Goal: Task Accomplishment & Management: Manage account settings

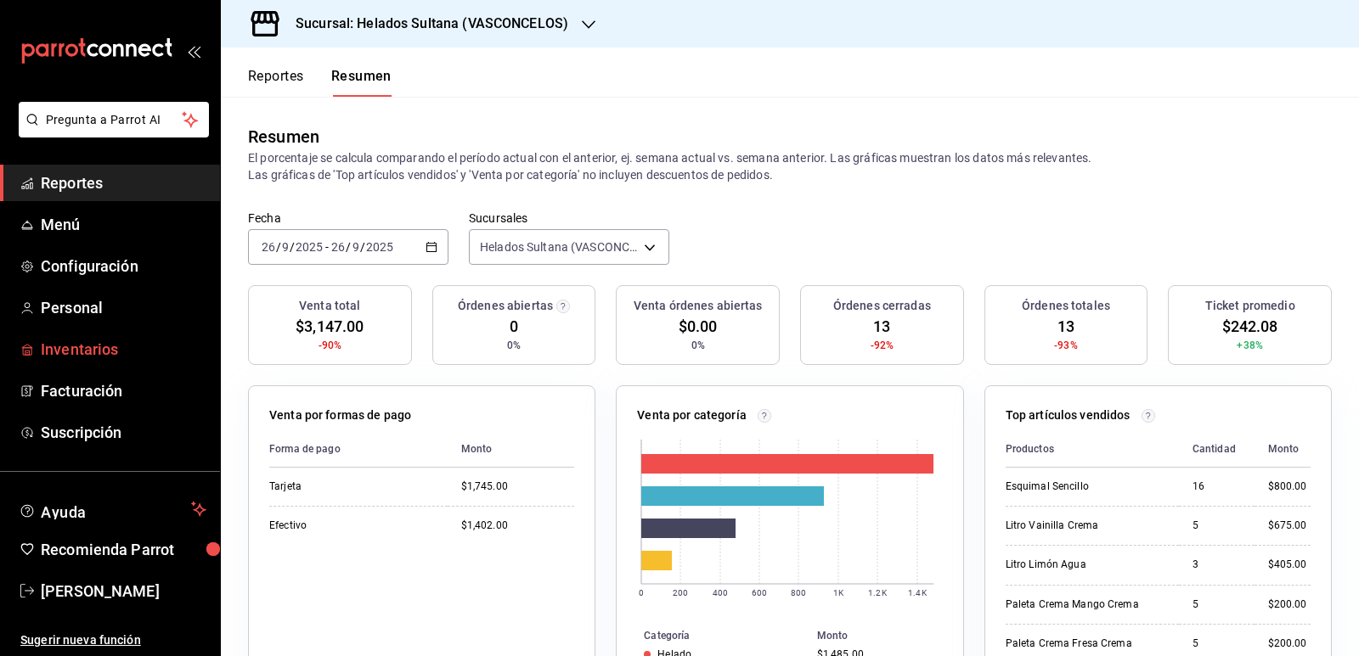
click at [96, 349] on span "Inventarios" at bounding box center [124, 349] width 166 height 23
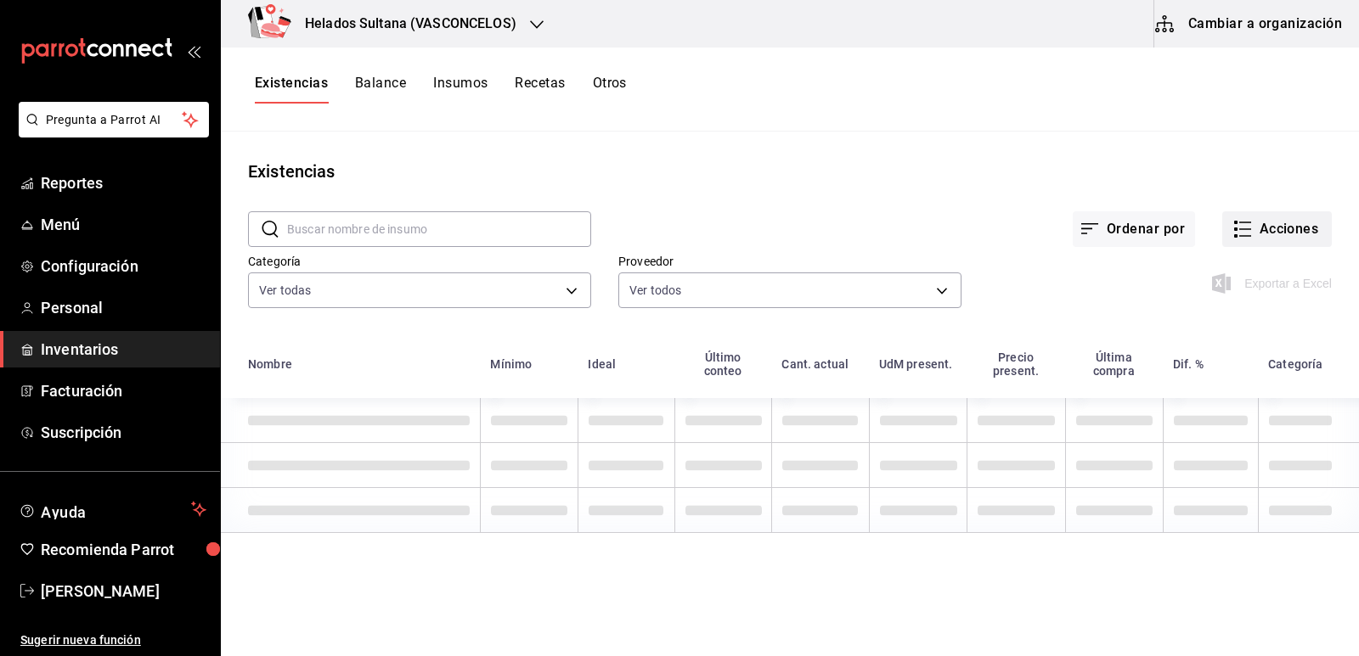
click at [1244, 237] on button "Acciones" at bounding box center [1277, 229] width 110 height 36
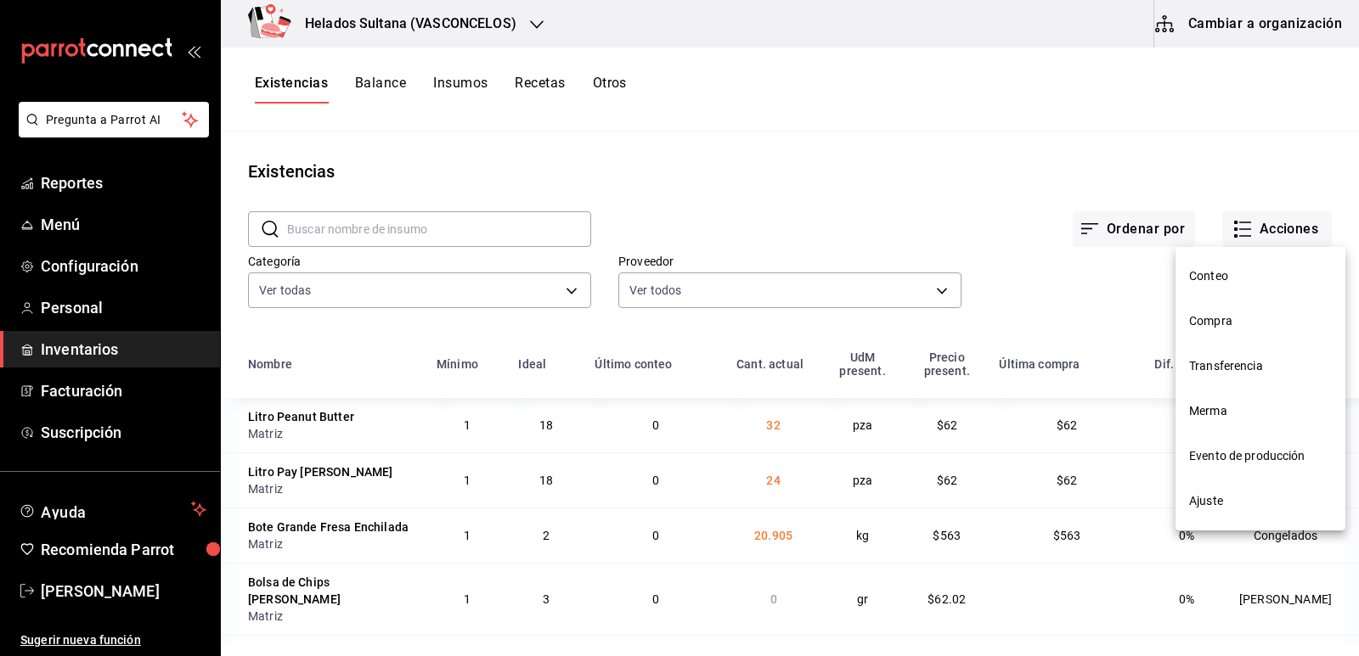
click at [1174, 165] on div at bounding box center [679, 328] width 1359 height 656
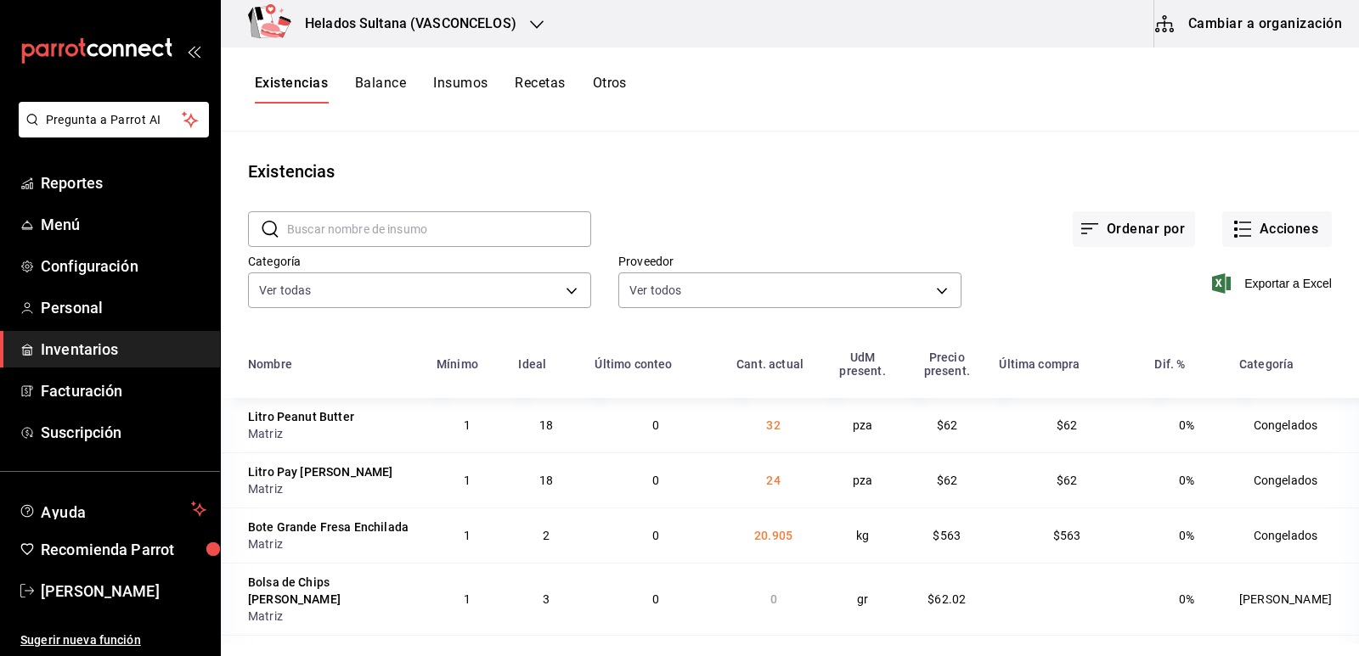
click at [1204, 220] on div at bounding box center [679, 328] width 1359 height 656
click at [1222, 283] on span "Exportar a Excel" at bounding box center [1273, 283] width 116 height 20
click at [1239, 233] on icon "button" at bounding box center [1242, 229] width 20 height 20
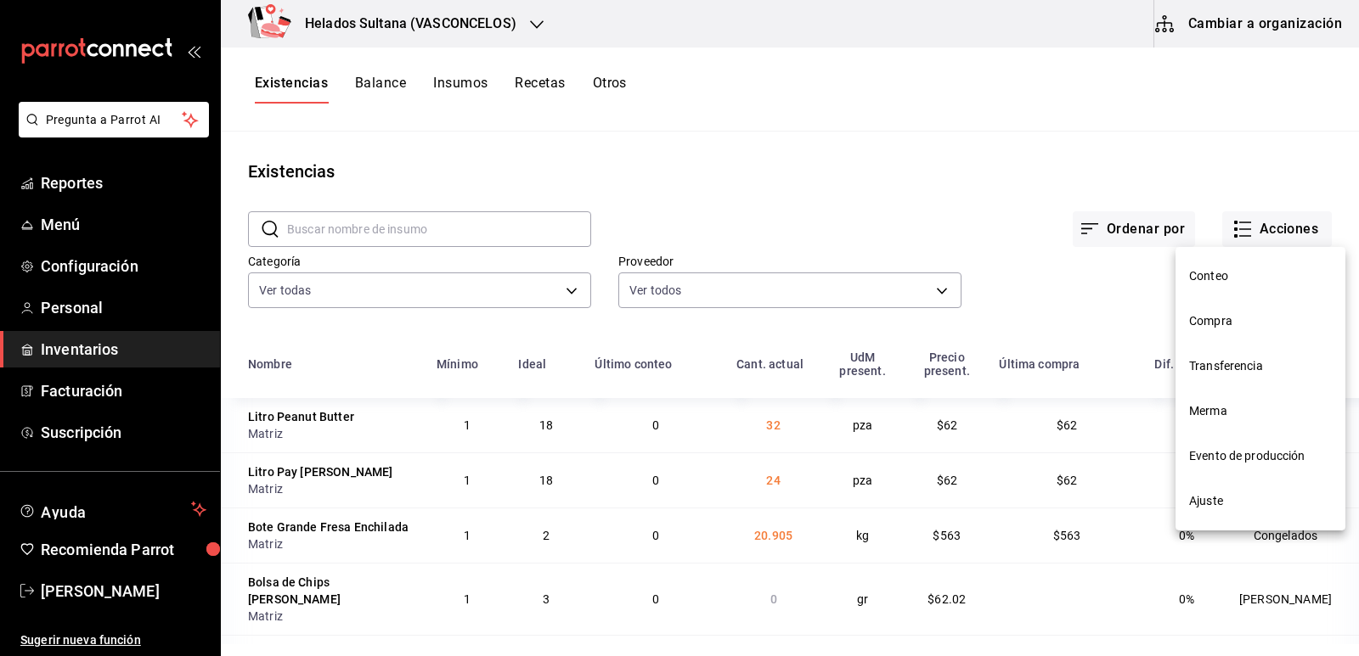
click at [1207, 492] on span "Ajuste" at bounding box center [1260, 501] width 143 height 18
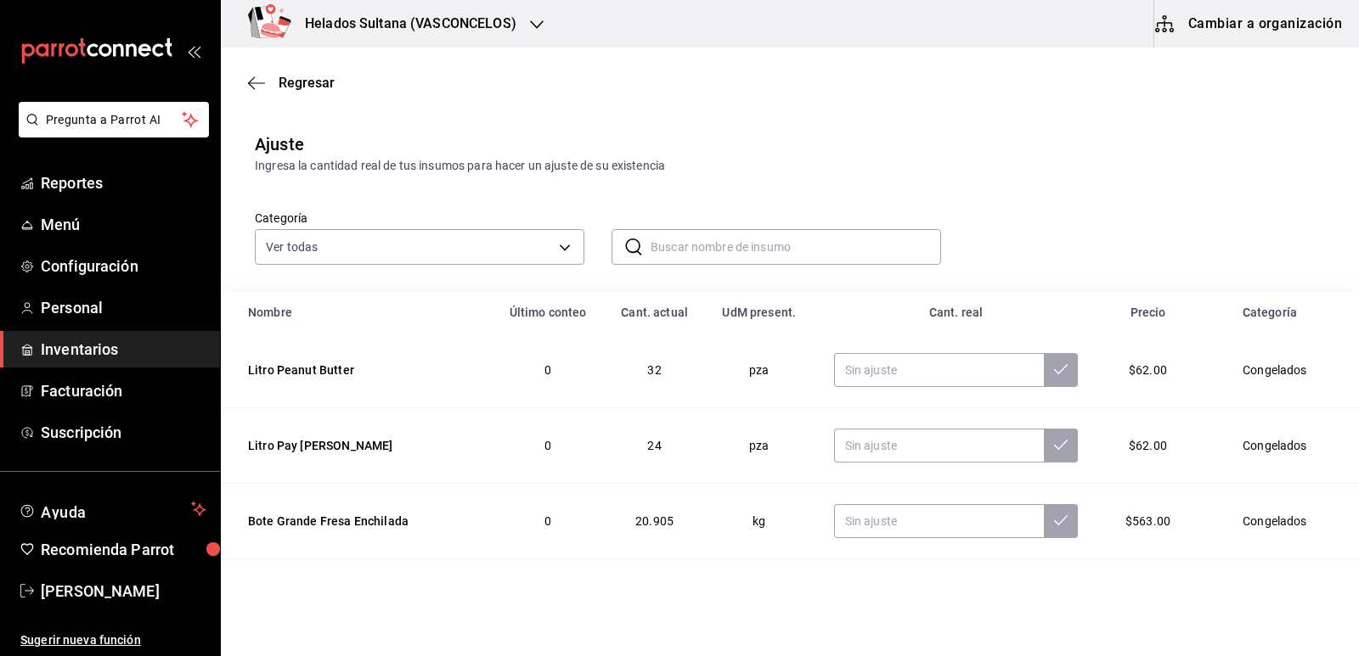
click at [725, 37] on div "Helados Sultana ([PERSON_NAME]) Cambiar a organización" at bounding box center [790, 24] width 1138 height 48
click at [729, 249] on input "text" at bounding box center [795, 247] width 290 height 34
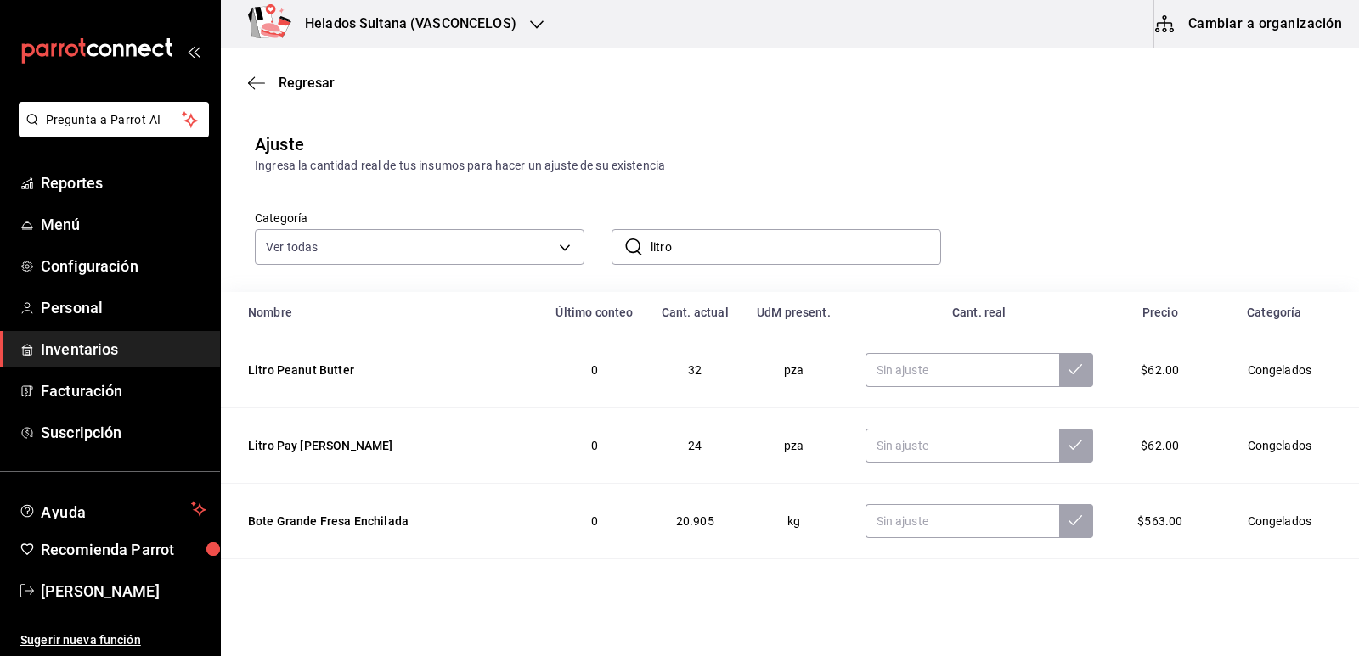
click at [1158, 153] on div "Ajuste Ingresa la cantidad real de tus insumos para hacer un ajuste de su exist…" at bounding box center [790, 153] width 1138 height 43
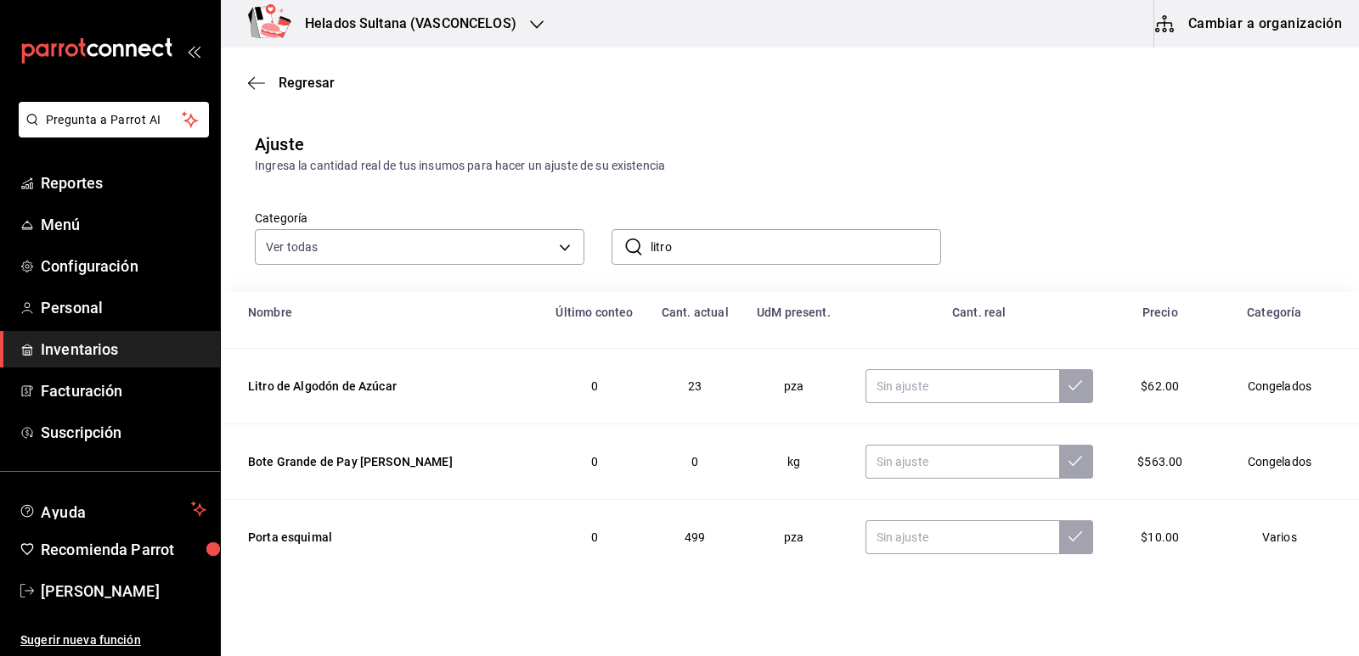
scroll to position [849, 0]
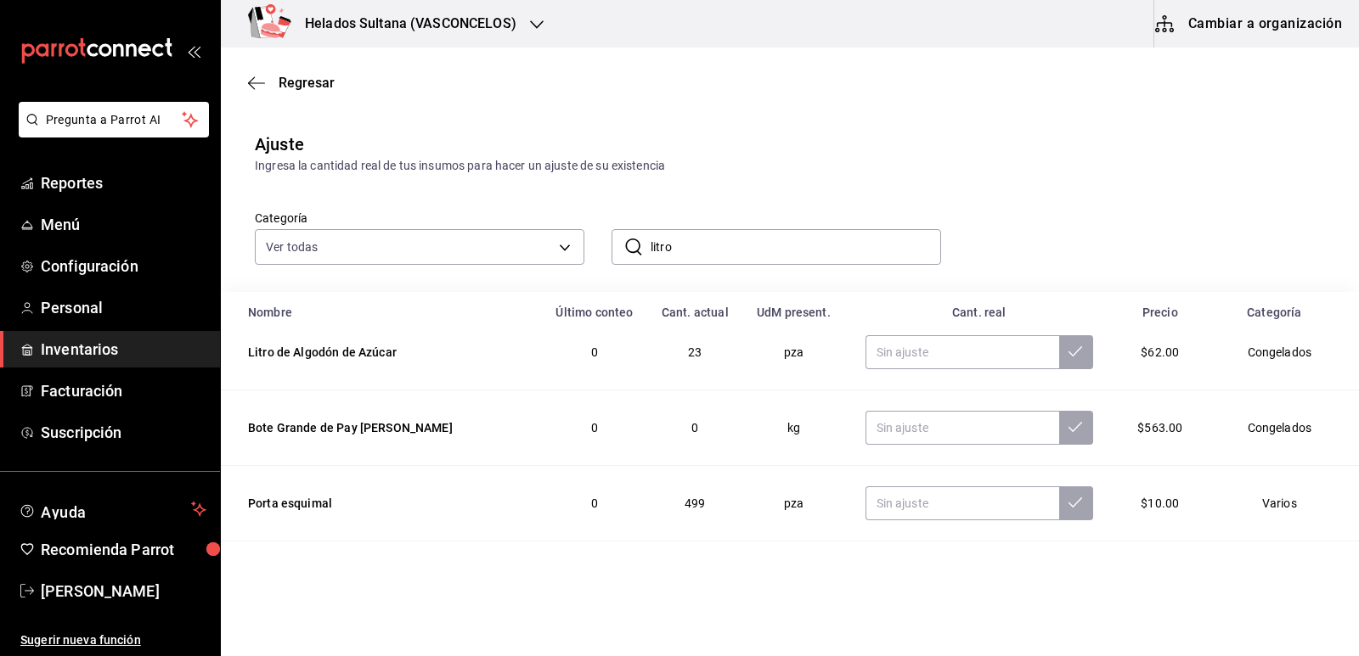
click at [689, 257] on input "litro" at bounding box center [795, 247] width 290 height 34
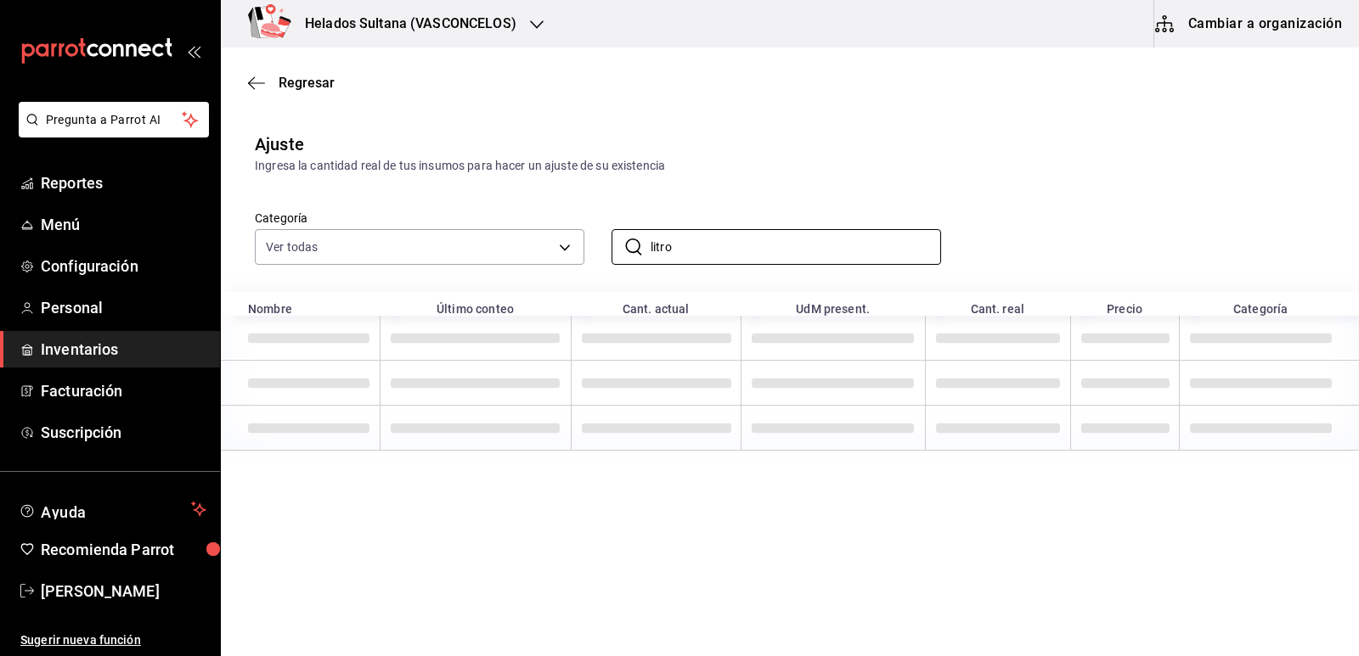
type input "litro"
click at [1055, 236] on div "Categoría Ver todas 9d7c0833-9408-45a5-a882-93b31da9ea45,47676bda-ffc7-450b-a11…" at bounding box center [763, 220] width 1070 height 90
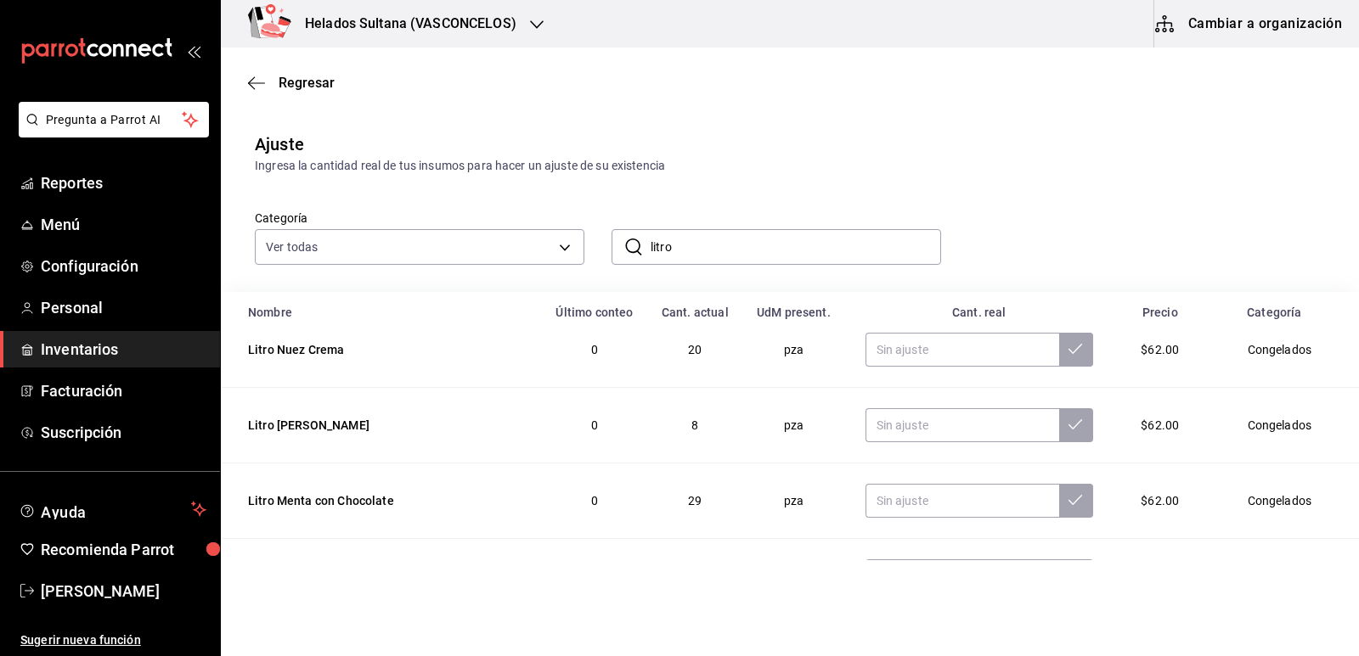
scroll to position [1528, 0]
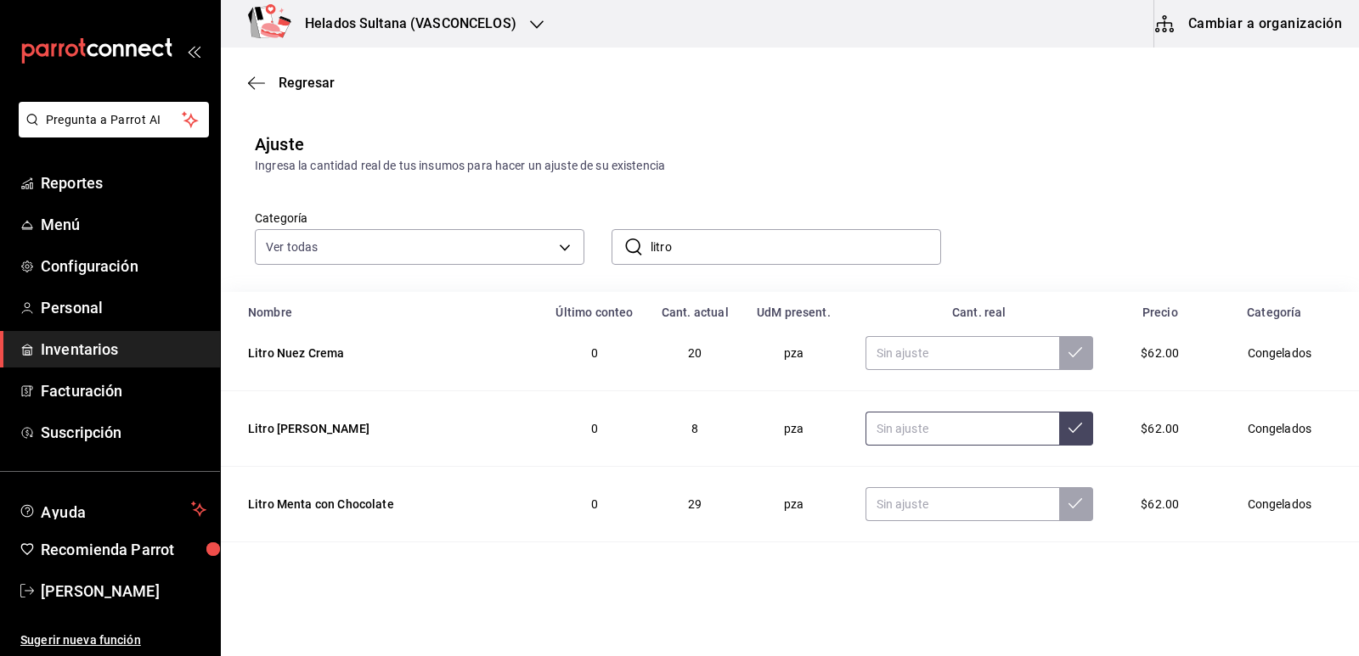
click at [963, 430] on input "text" at bounding box center [962, 429] width 194 height 34
type input "12.00"
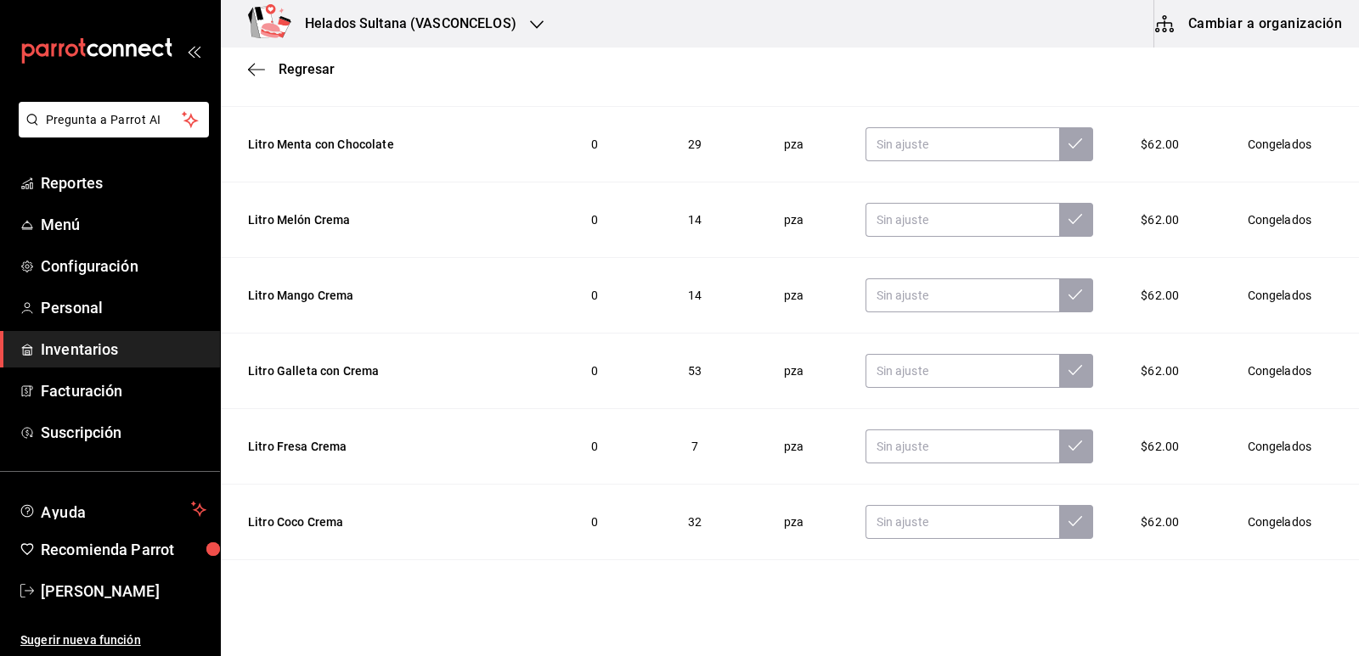
scroll to position [1606, 0]
click at [924, 447] on input "text" at bounding box center [962, 448] width 194 height 34
type input "25.00"
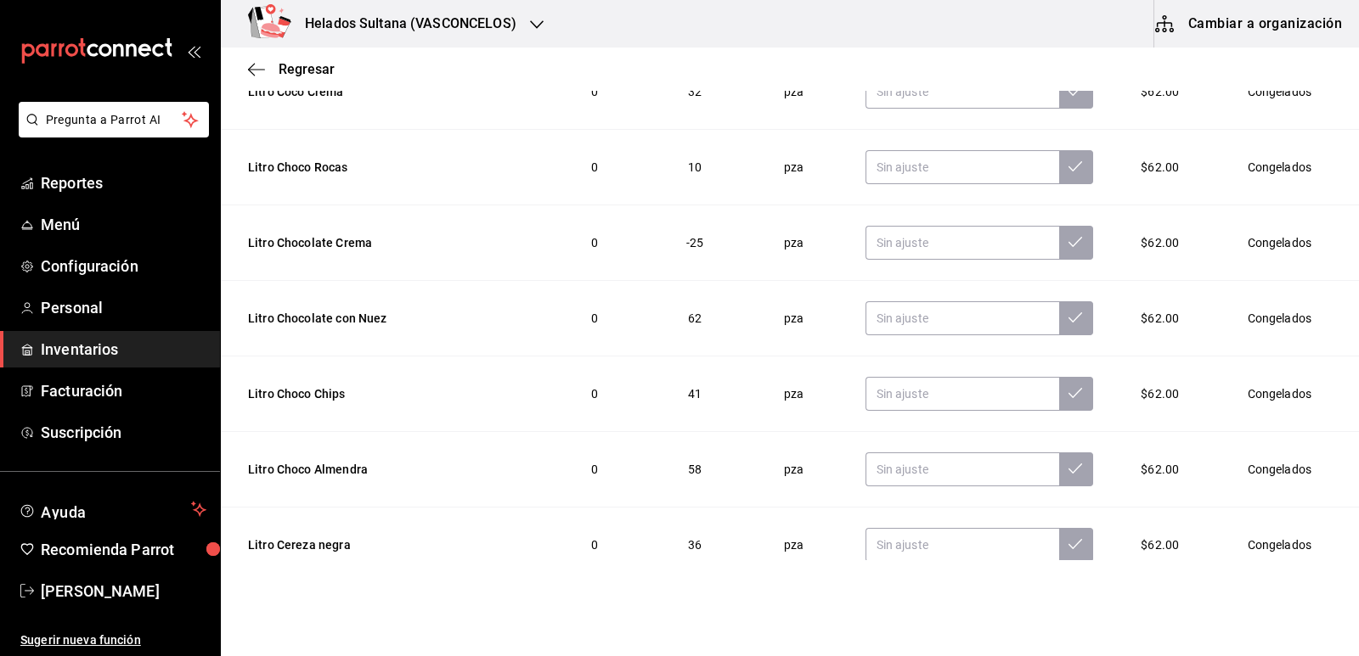
scroll to position [2123, 0]
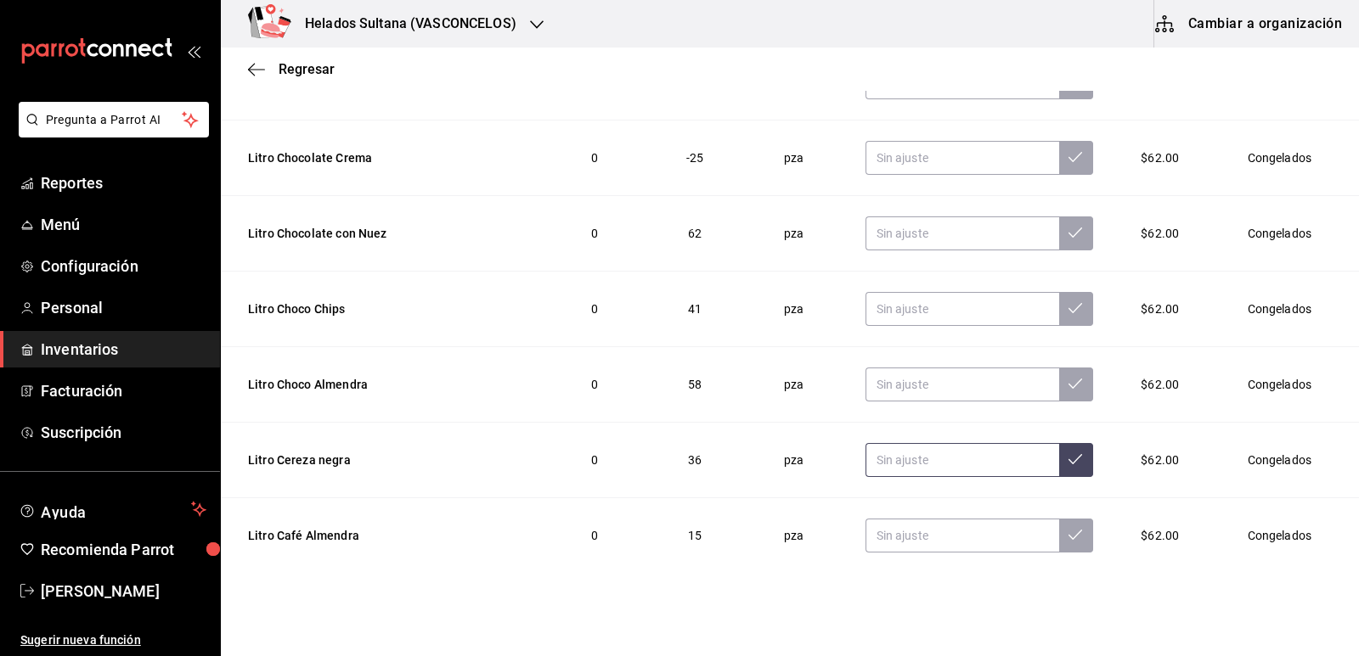
click at [1025, 464] on input "text" at bounding box center [962, 460] width 194 height 34
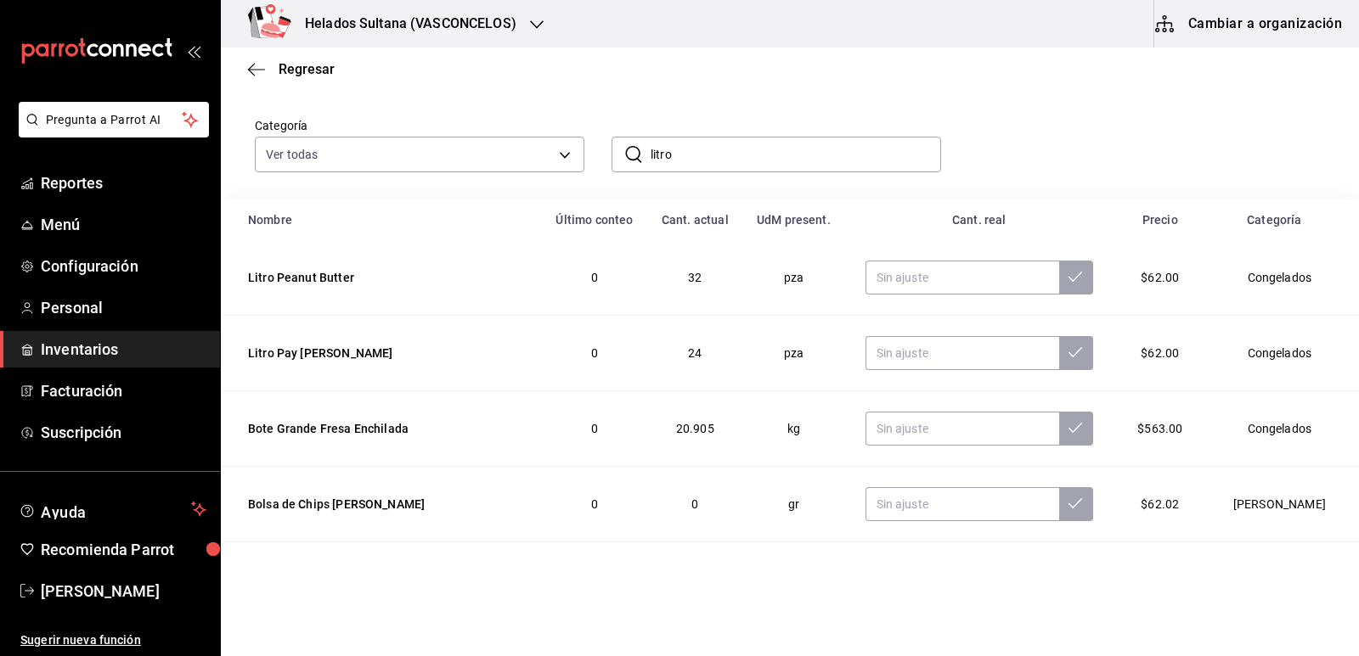
scroll to position [60, 0]
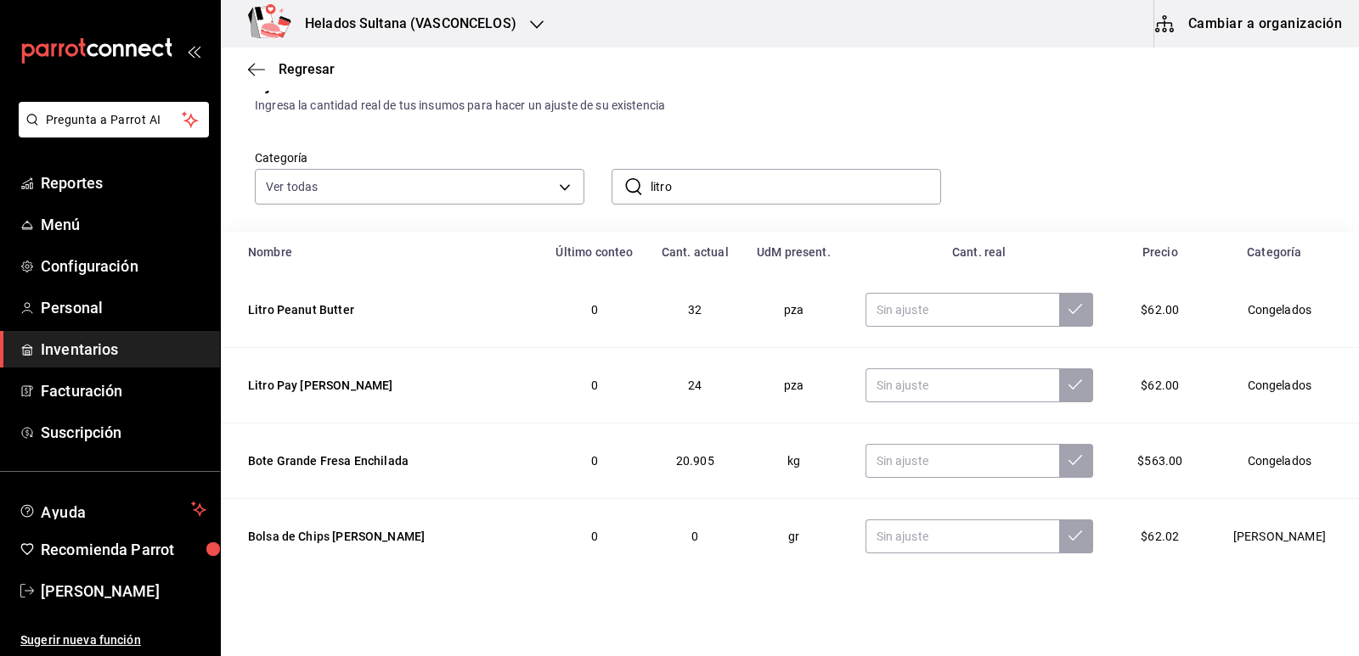
click at [706, 189] on input "litro" at bounding box center [795, 187] width 290 height 34
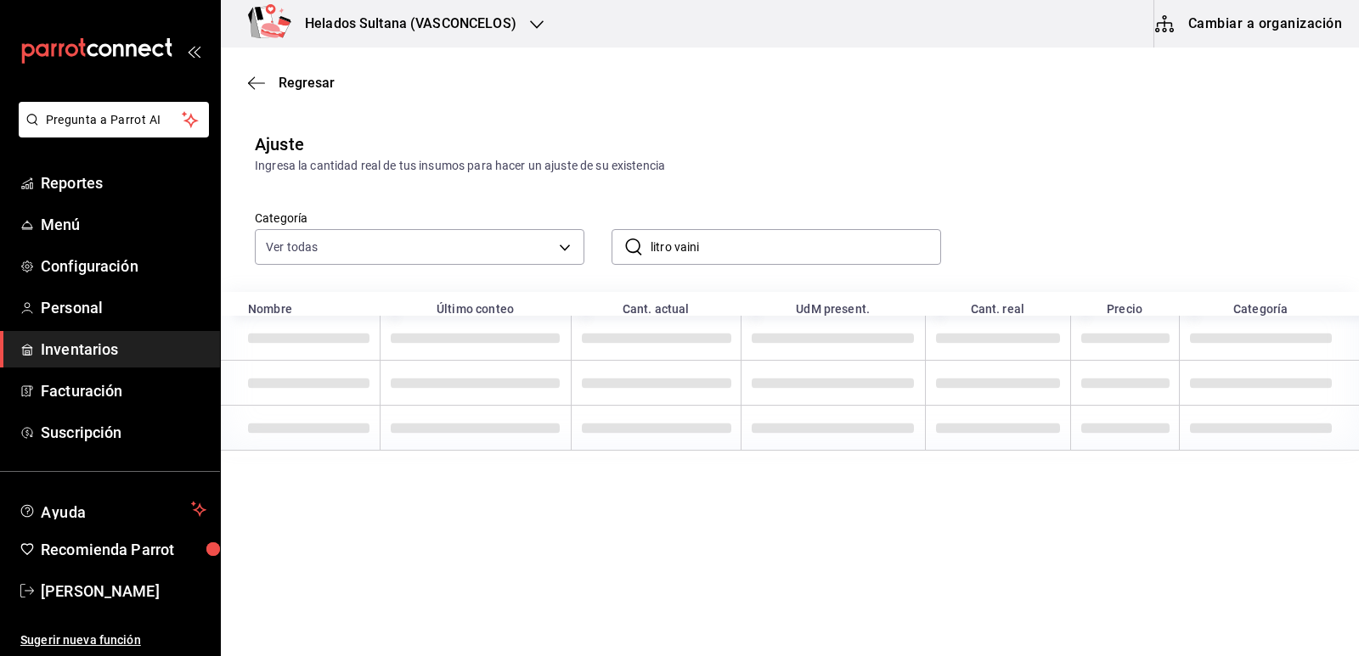
scroll to position [0, 0]
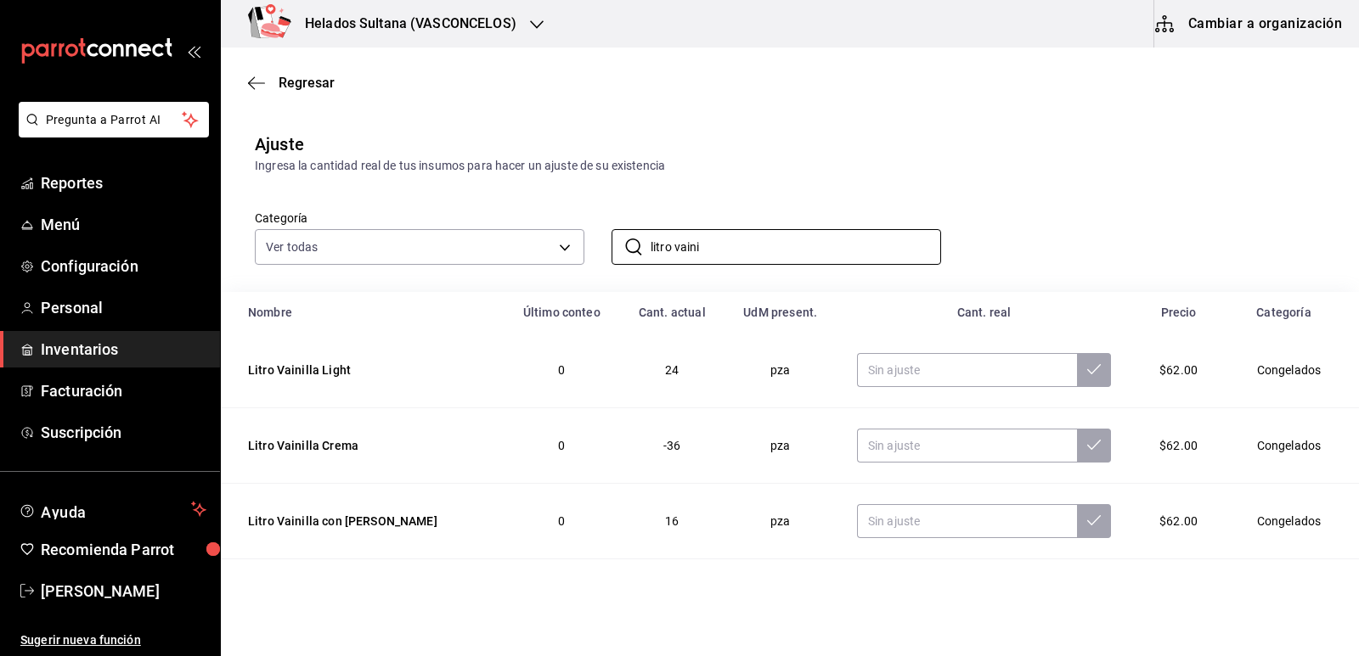
type input "litro vaini"
click at [1102, 221] on div "Categoría Ver todas 9d7c0833-9408-45a5-a882-93b31da9ea45,47676bda-ffc7-450b-a11…" at bounding box center [763, 220] width 1070 height 90
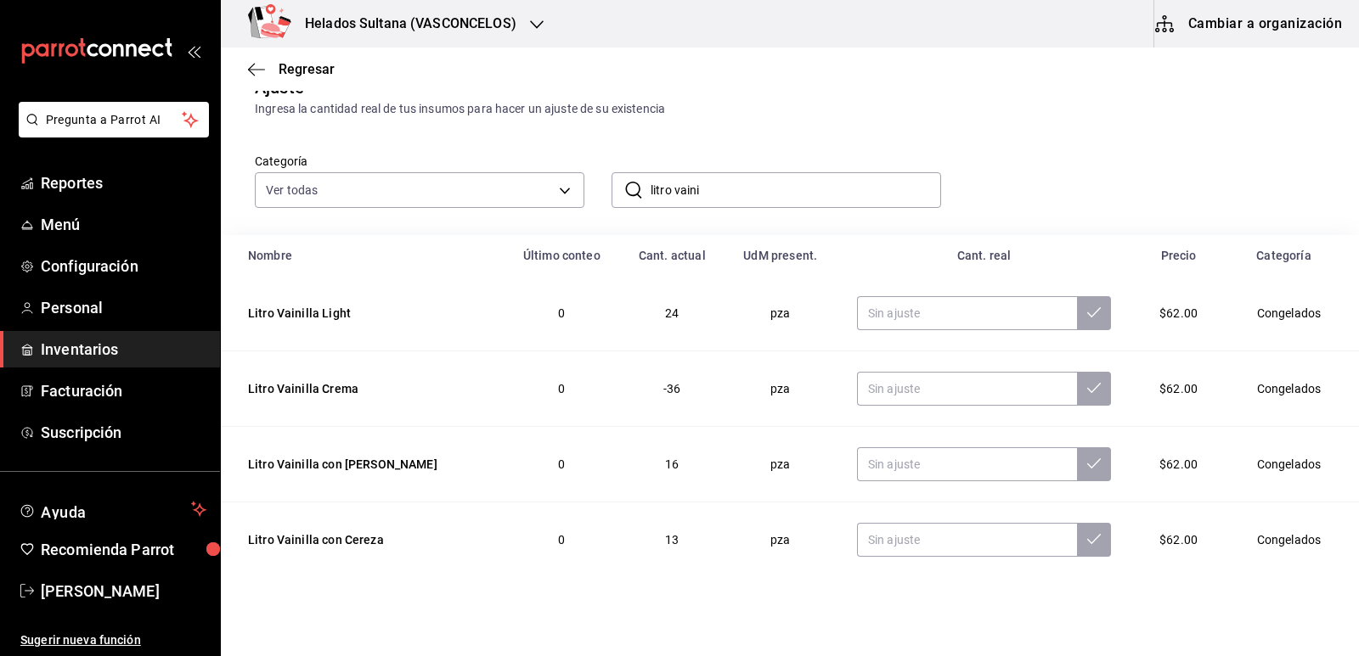
scroll to position [157, 0]
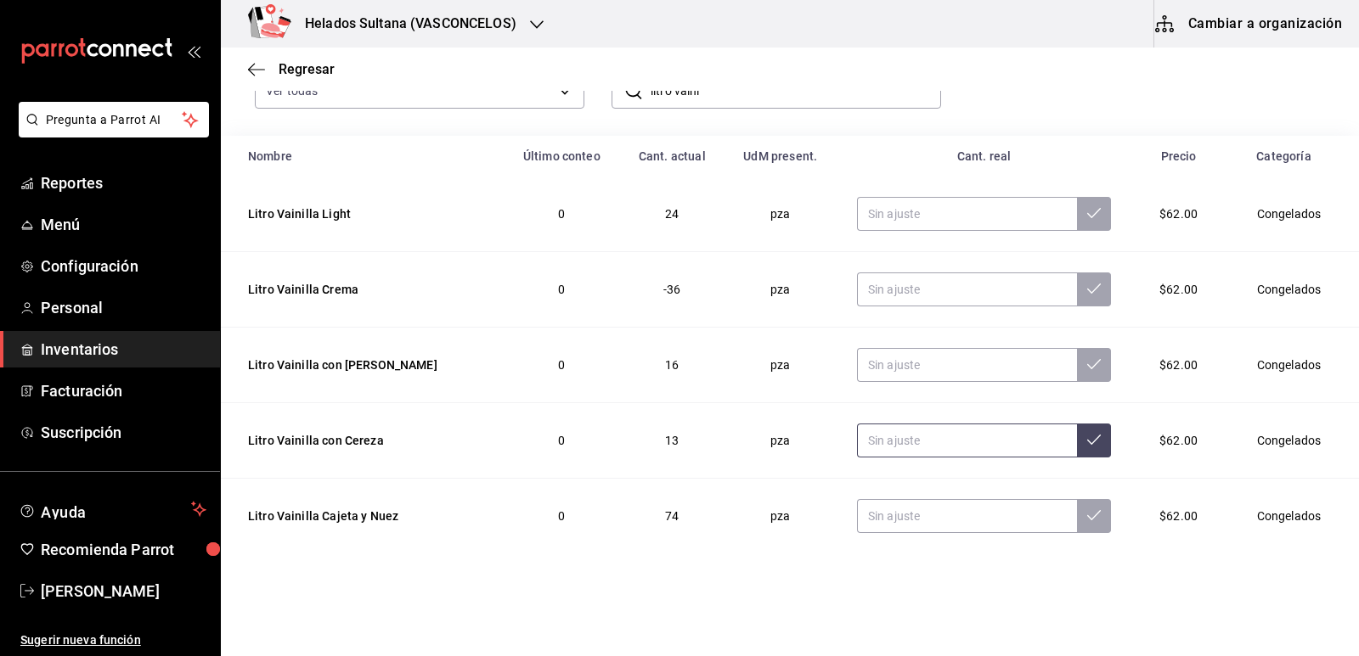
click at [948, 434] on input "text" at bounding box center [967, 441] width 220 height 34
click at [950, 430] on input "text" at bounding box center [967, 441] width 220 height 34
type input "20.00"
click at [879, 374] on input "text" at bounding box center [967, 365] width 220 height 34
type input "3.00"
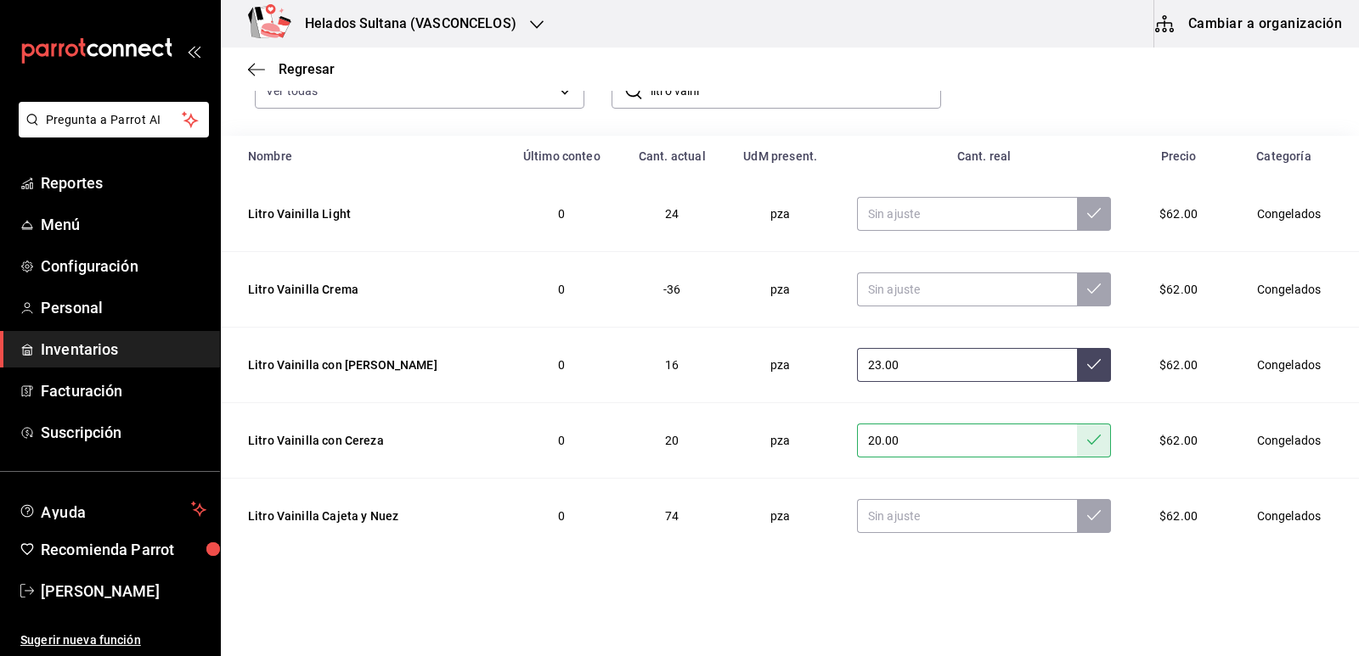
type input "23.00"
click at [761, 103] on input "litro vaini" at bounding box center [795, 91] width 290 height 34
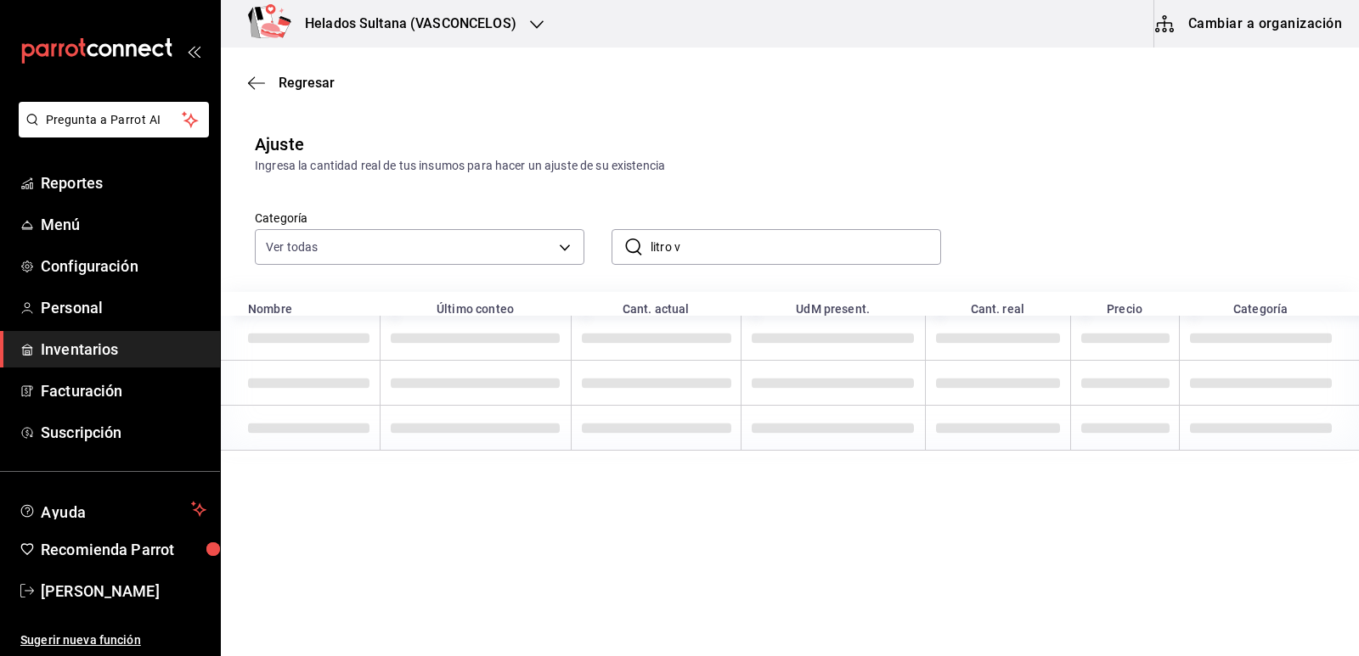
scroll to position [0, 0]
type input "litro yog"
click at [795, 120] on div "Ajuste Ingresa la cantidad real de tus insumos para hacer un ajuste de su exist…" at bounding box center [790, 288] width 1138 height 340
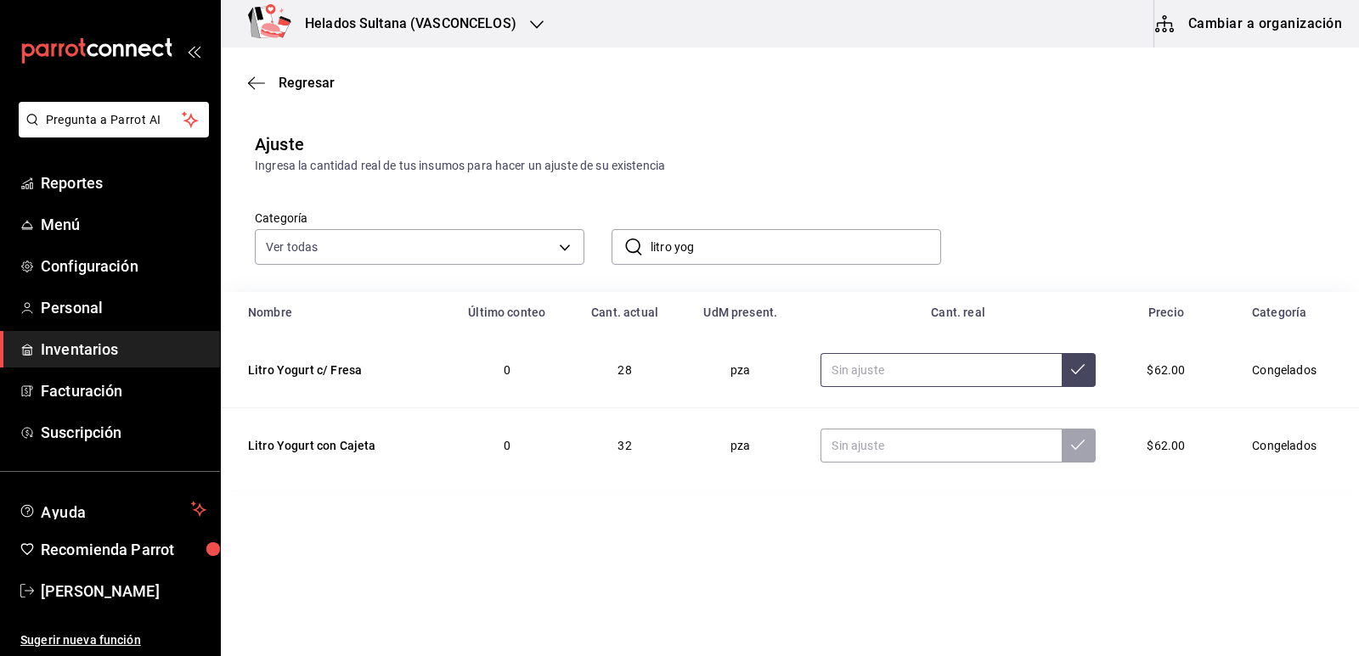
click at [863, 374] on input "text" at bounding box center [940, 370] width 240 height 34
type input "31.00"
click at [881, 442] on input "text" at bounding box center [940, 446] width 240 height 34
type input "16.00"
click at [744, 250] on input "litro yog" at bounding box center [795, 247] width 290 height 34
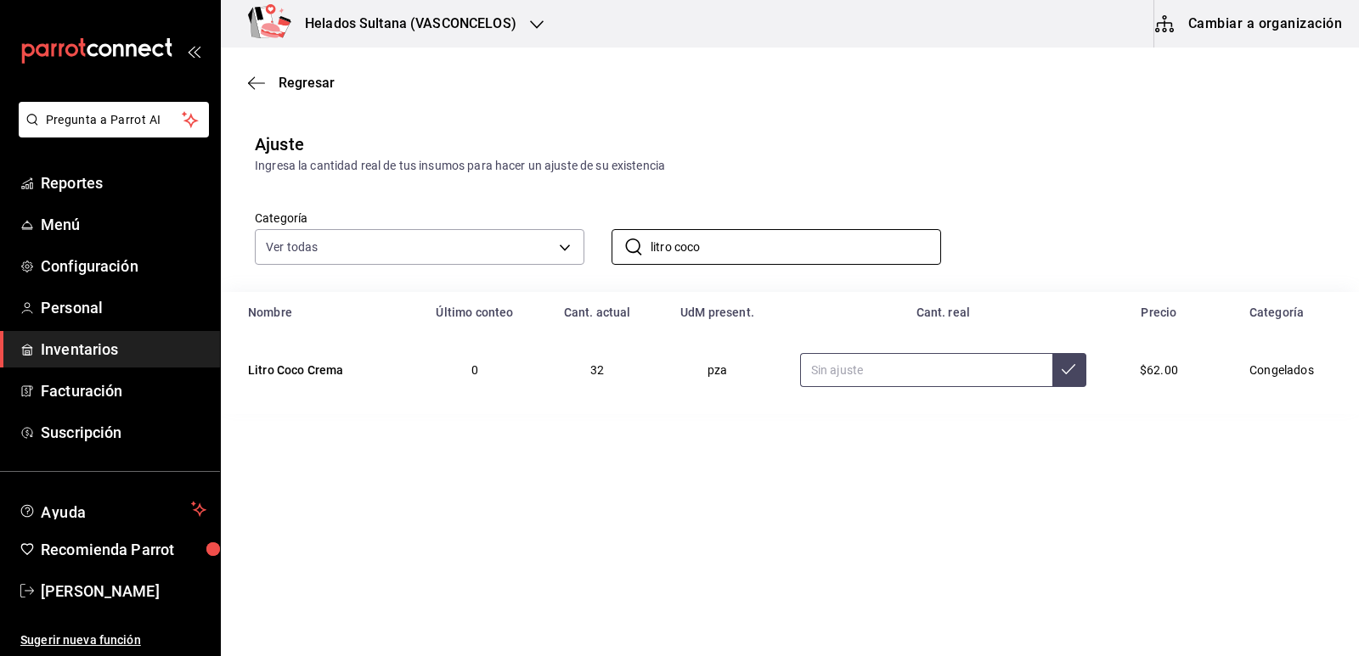
type input "litro coco"
click at [938, 376] on input "text" at bounding box center [926, 370] width 252 height 34
type input "11.00"
click at [782, 251] on input "litro coco" at bounding box center [795, 247] width 290 height 34
type input "litro ca"
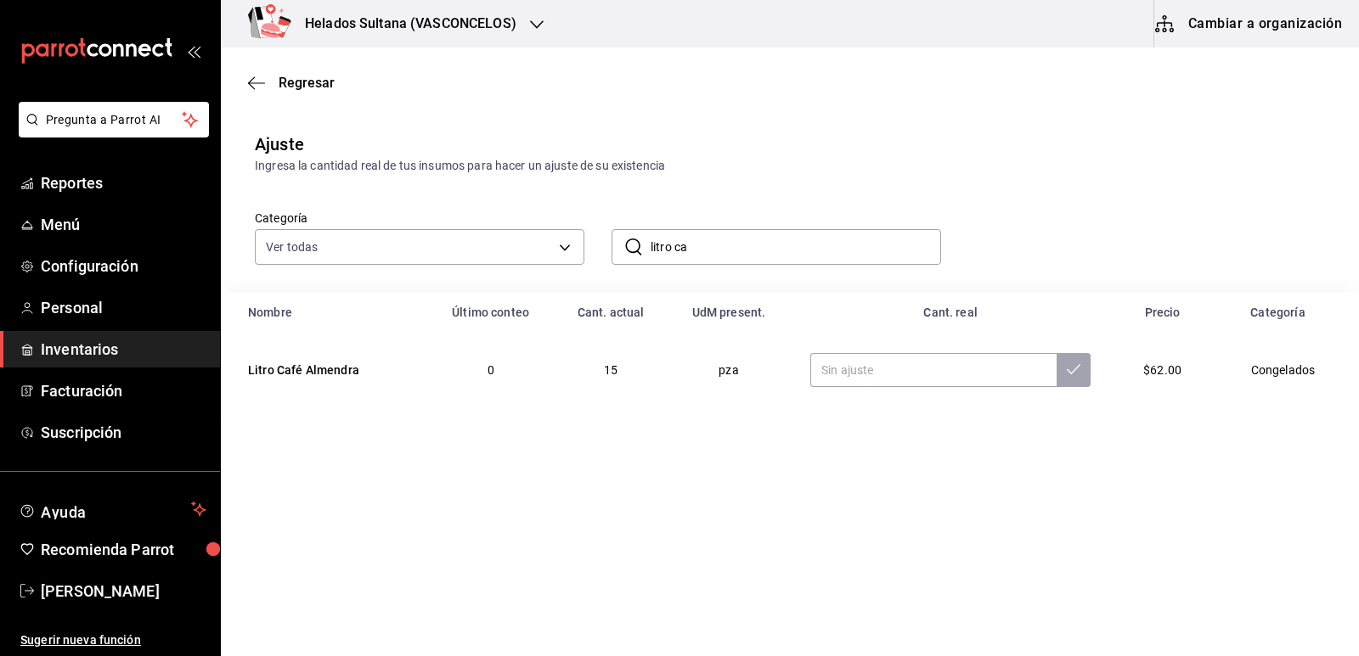
click at [1022, 250] on div "Categoría Ver todas 9d7c0833-9408-45a5-a882-93b31da9ea45,47676bda-ffc7-450b-a11…" at bounding box center [763, 220] width 1070 height 90
click at [974, 364] on input "text" at bounding box center [933, 370] width 246 height 34
type input "1.00"
click at [763, 260] on input "litro ca" at bounding box center [795, 247] width 290 height 34
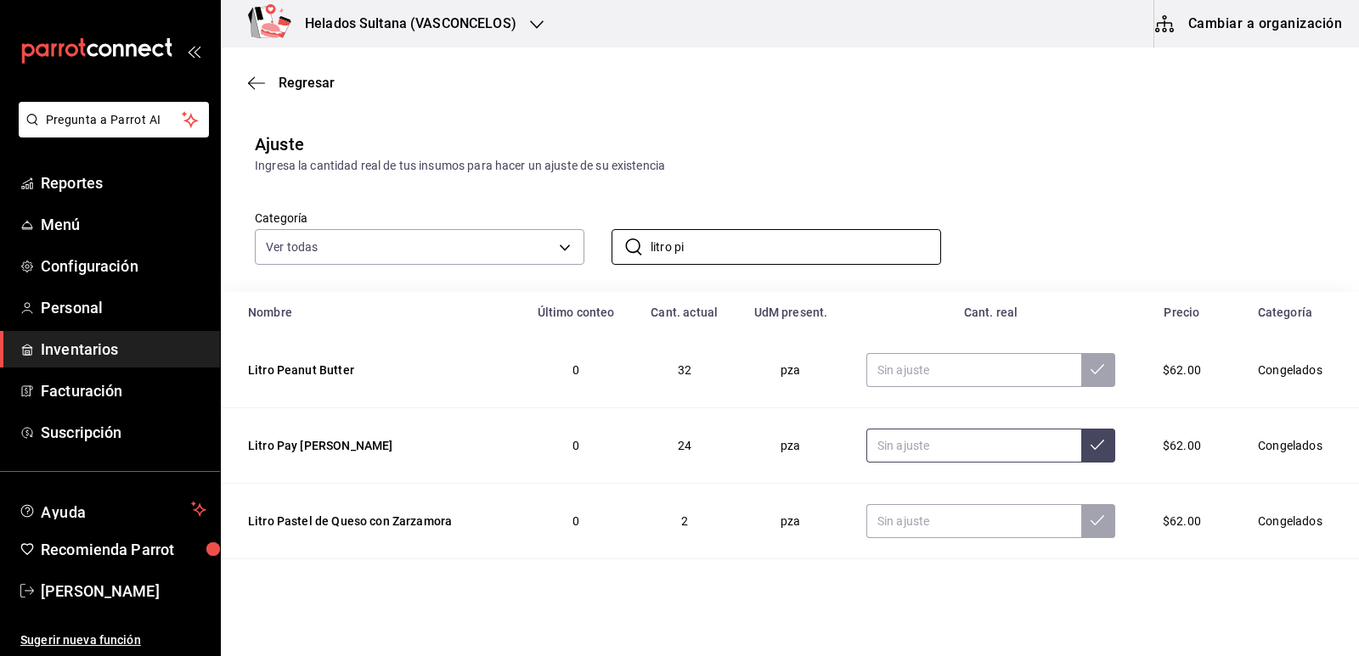
scroll to position [27, 0]
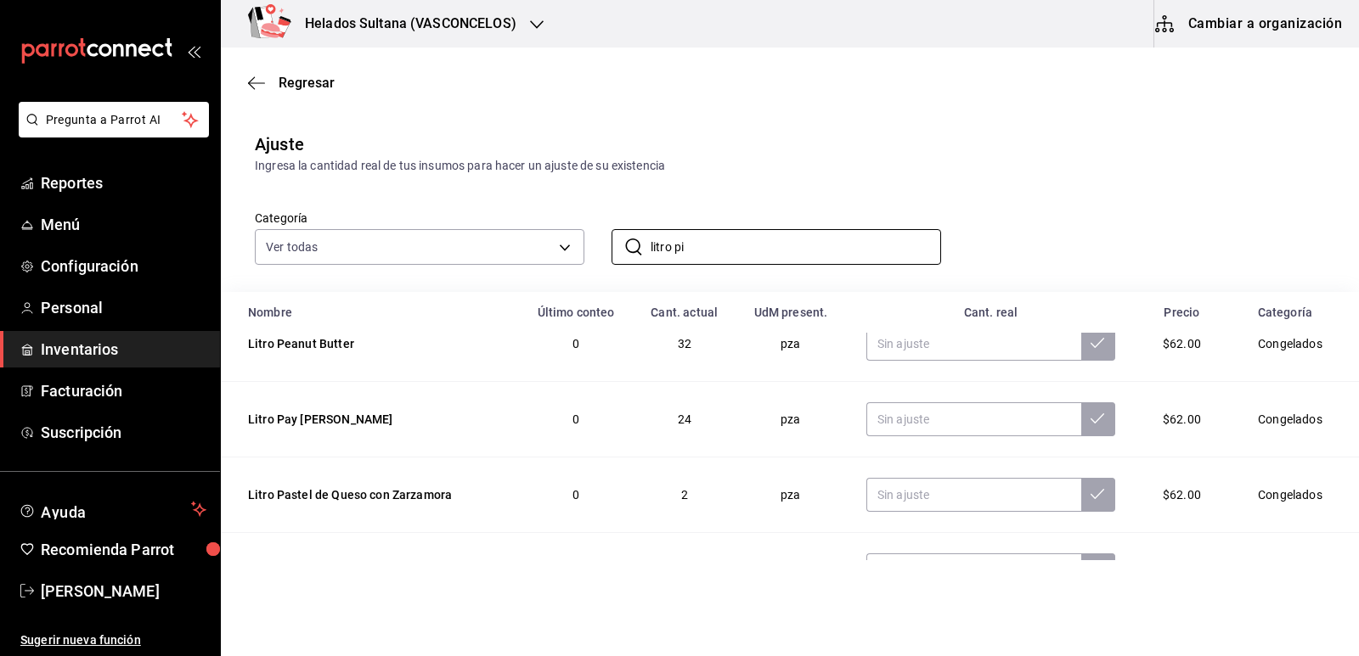
type input "litro pi"
click at [979, 191] on div "Categoría Ver todas 9d7c0833-9408-45a5-a882-93b31da9ea45,47676bda-ffc7-450b-a11…" at bounding box center [763, 220] width 1070 height 90
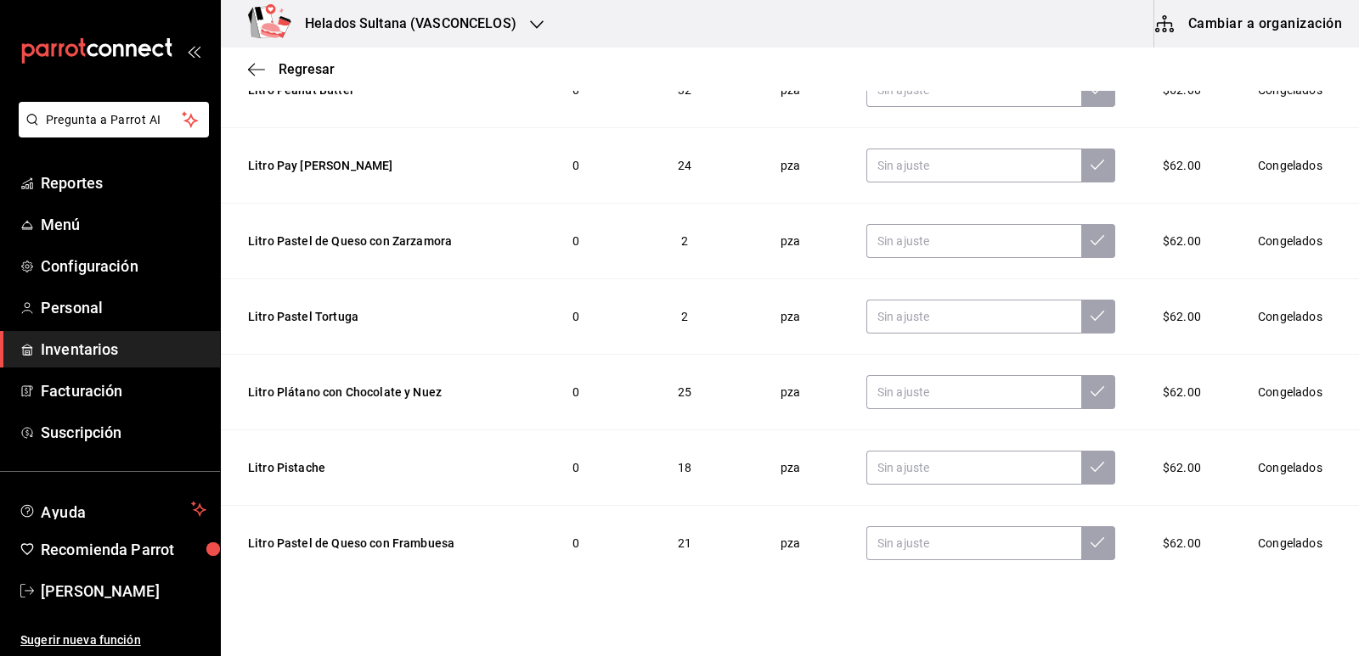
scroll to position [255, 0]
click at [947, 461] on input "text" at bounding box center [973, 467] width 215 height 34
click at [935, 372] on td at bounding box center [991, 392] width 290 height 76
click at [933, 384] on input "text" at bounding box center [973, 391] width 215 height 34
type input "30.00"
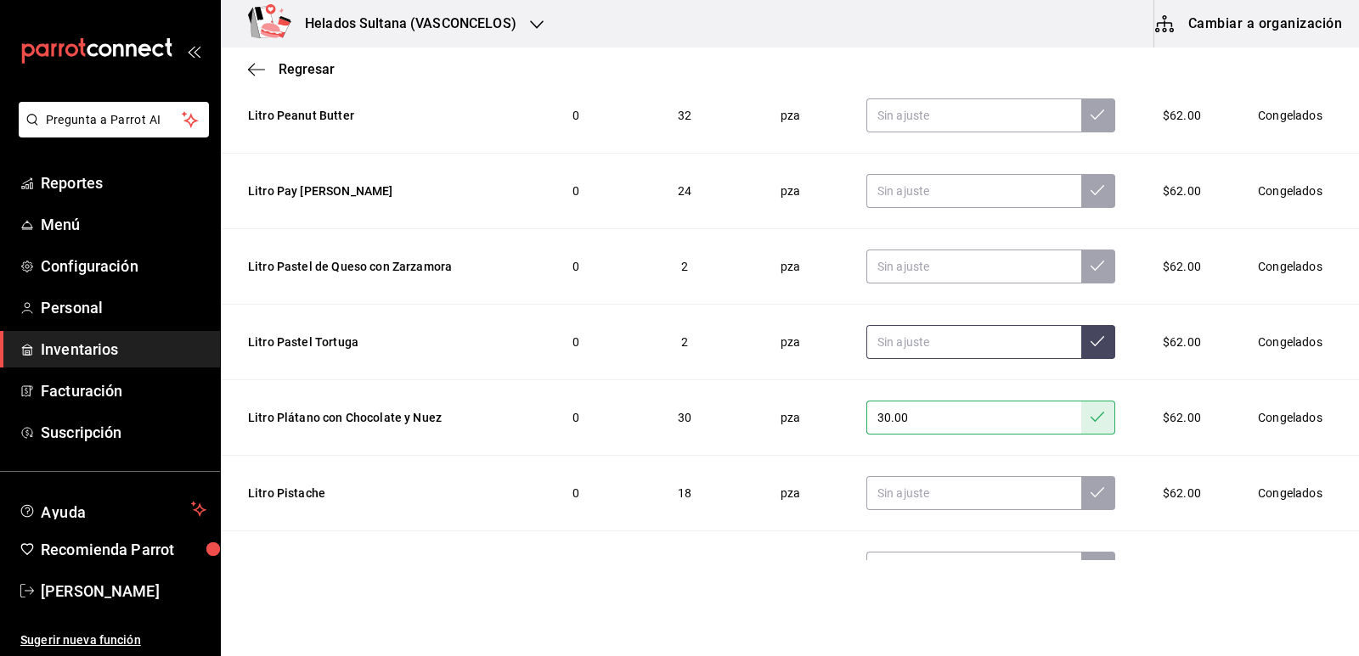
scroll to position [0, 0]
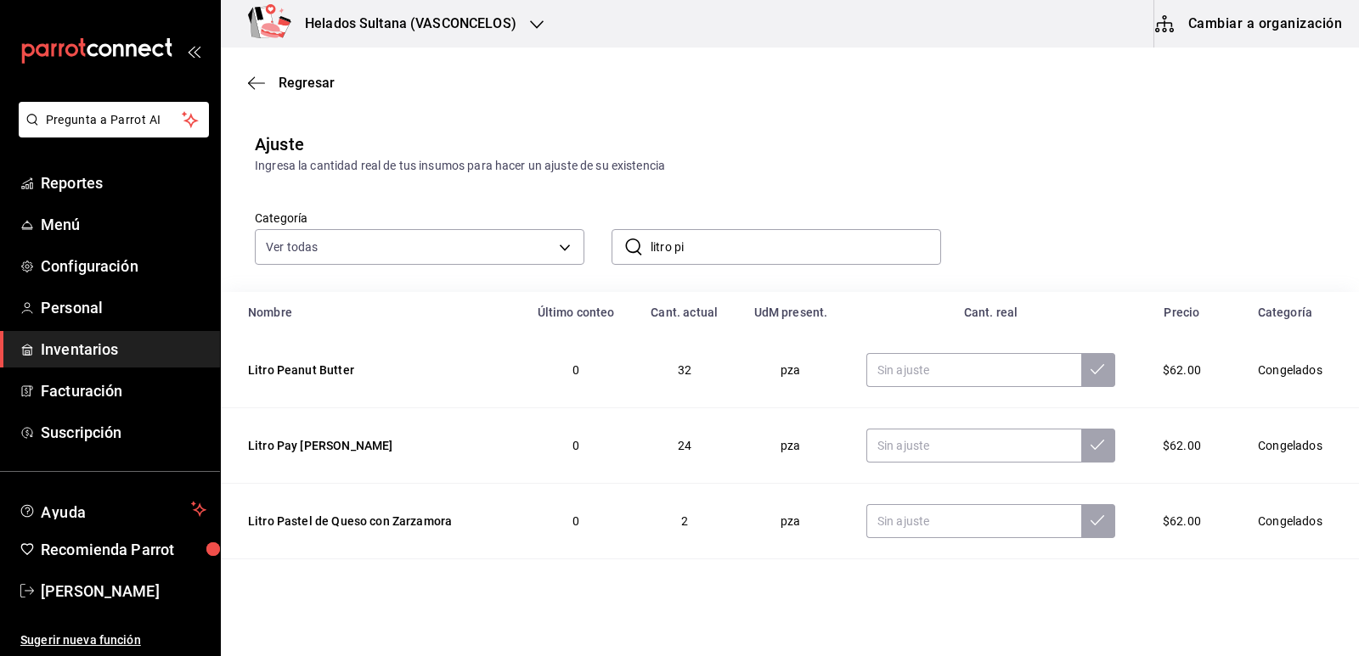
click at [864, 257] on input "litro pi" at bounding box center [795, 247] width 290 height 34
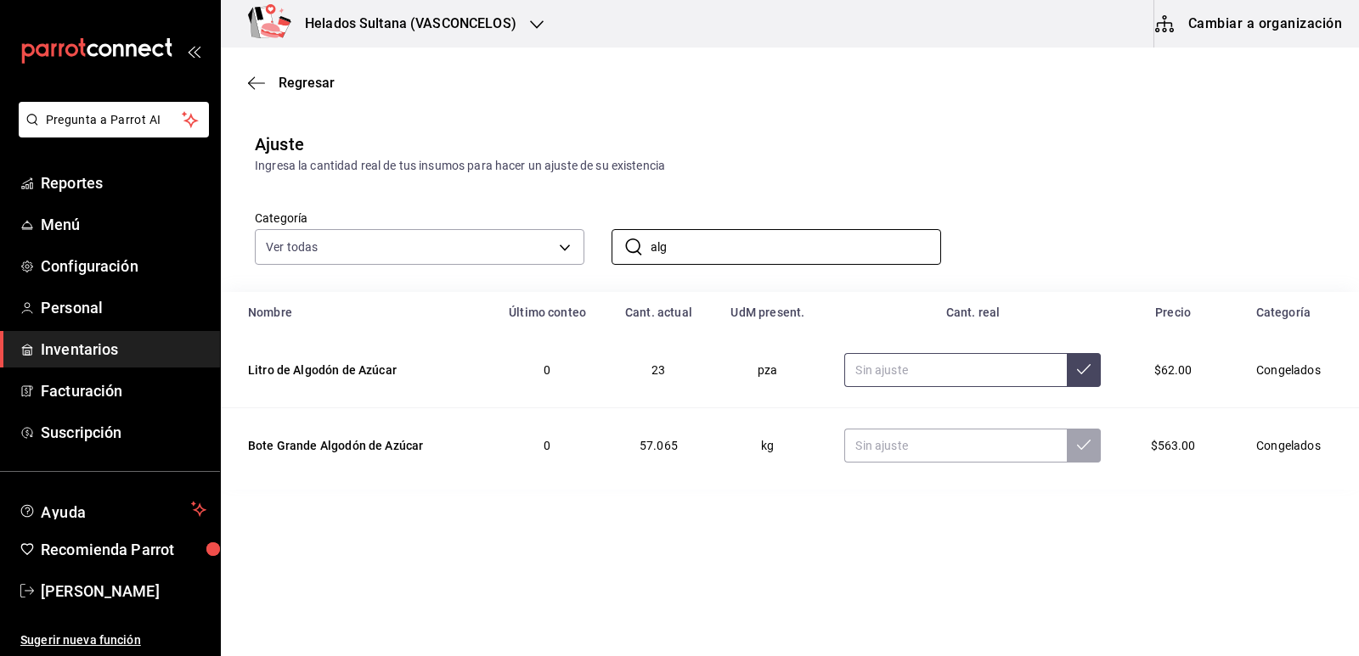
type input "alg"
click at [959, 376] on input "text" at bounding box center [955, 370] width 222 height 34
type input "1.00"
drag, startPoint x: 666, startPoint y: 238, endPoint x: 643, endPoint y: 230, distance: 24.2
click at [643, 230] on div "​ alg ​" at bounding box center [775, 247] width 329 height 36
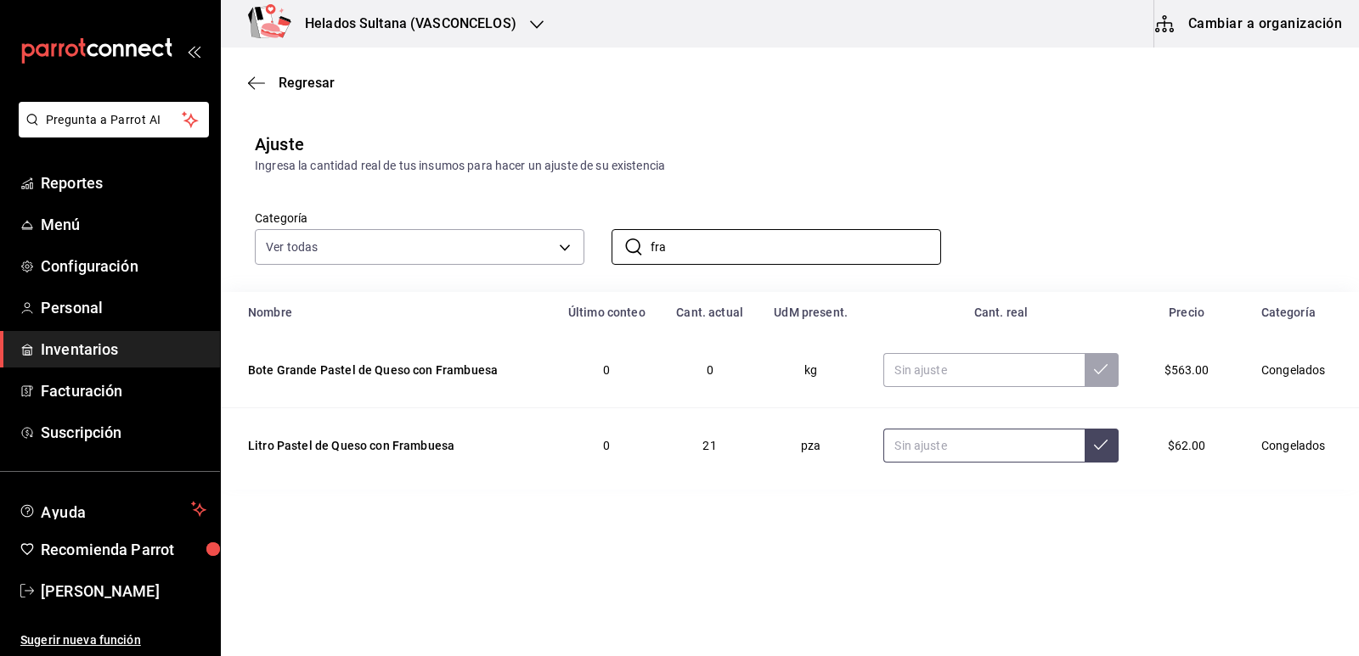
type input "fra"
click at [947, 448] on input "text" at bounding box center [983, 446] width 200 height 34
type input "14.00"
click at [713, 245] on input "fra" at bounding box center [795, 247] width 290 height 34
type input "f"
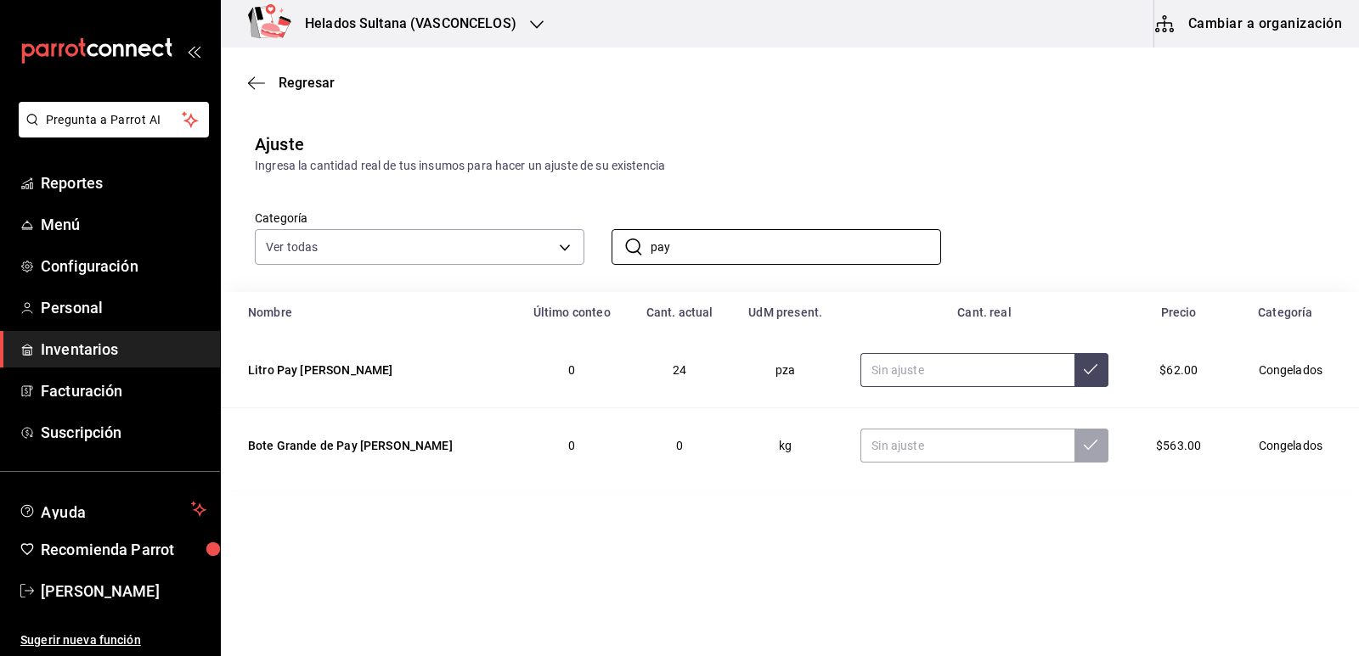
type input "pay"
click at [958, 373] on input "text" at bounding box center [966, 370] width 213 height 34
type input "28.00"
click at [702, 239] on input "pay" at bounding box center [795, 247] width 290 height 34
type input "p"
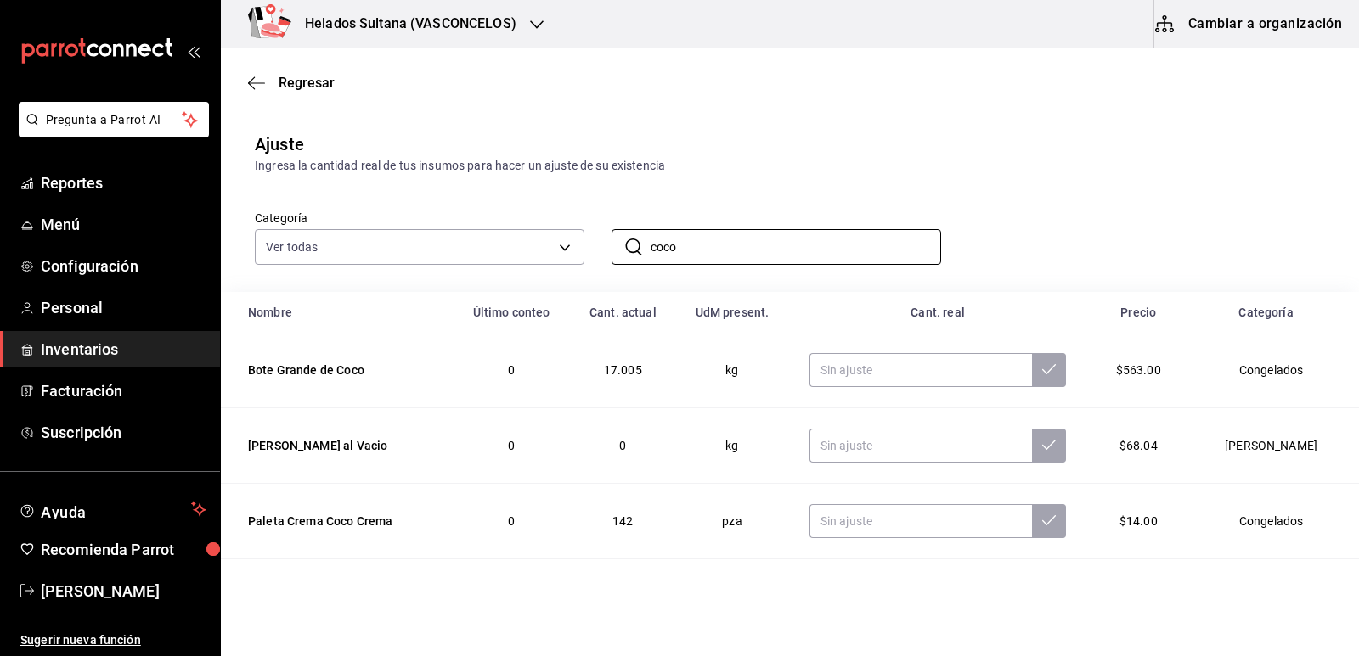
type input "coco"
click at [1040, 197] on div "Categoría Ver todas 9d7c0833-9408-45a5-a882-93b31da9ea45,47676bda-ffc7-450b-a11…" at bounding box center [763, 220] width 1070 height 90
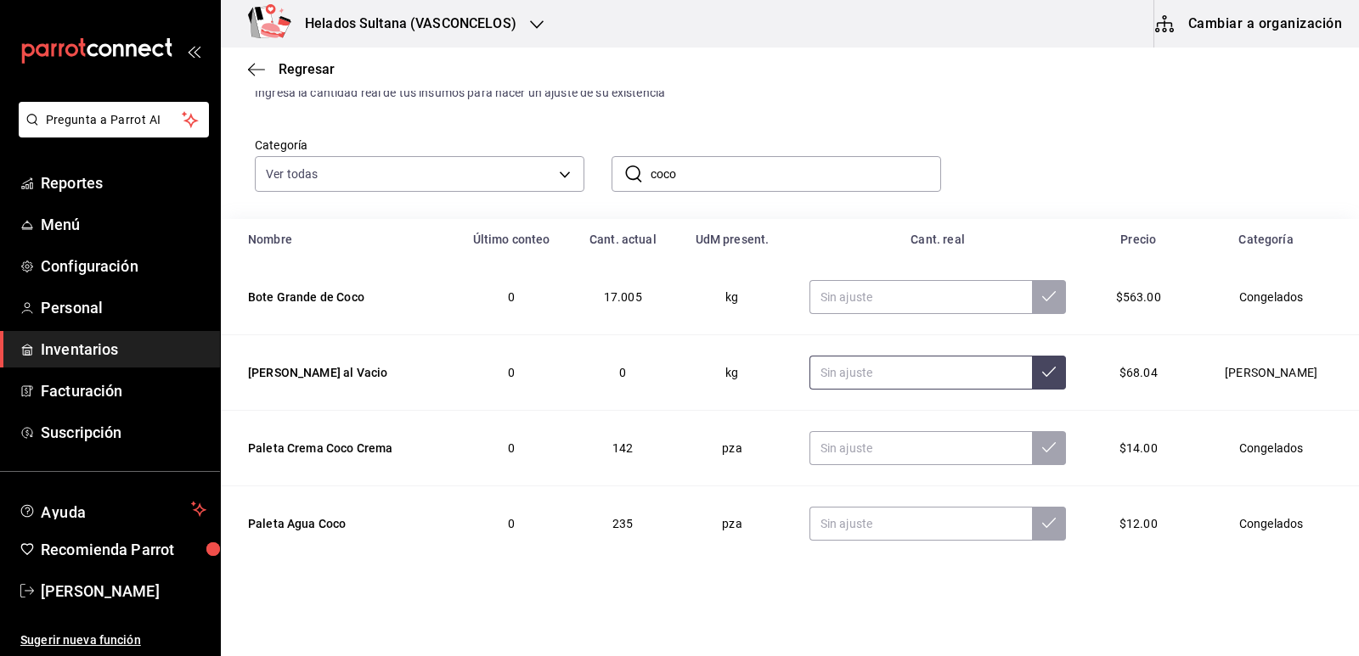
scroll to position [157, 0]
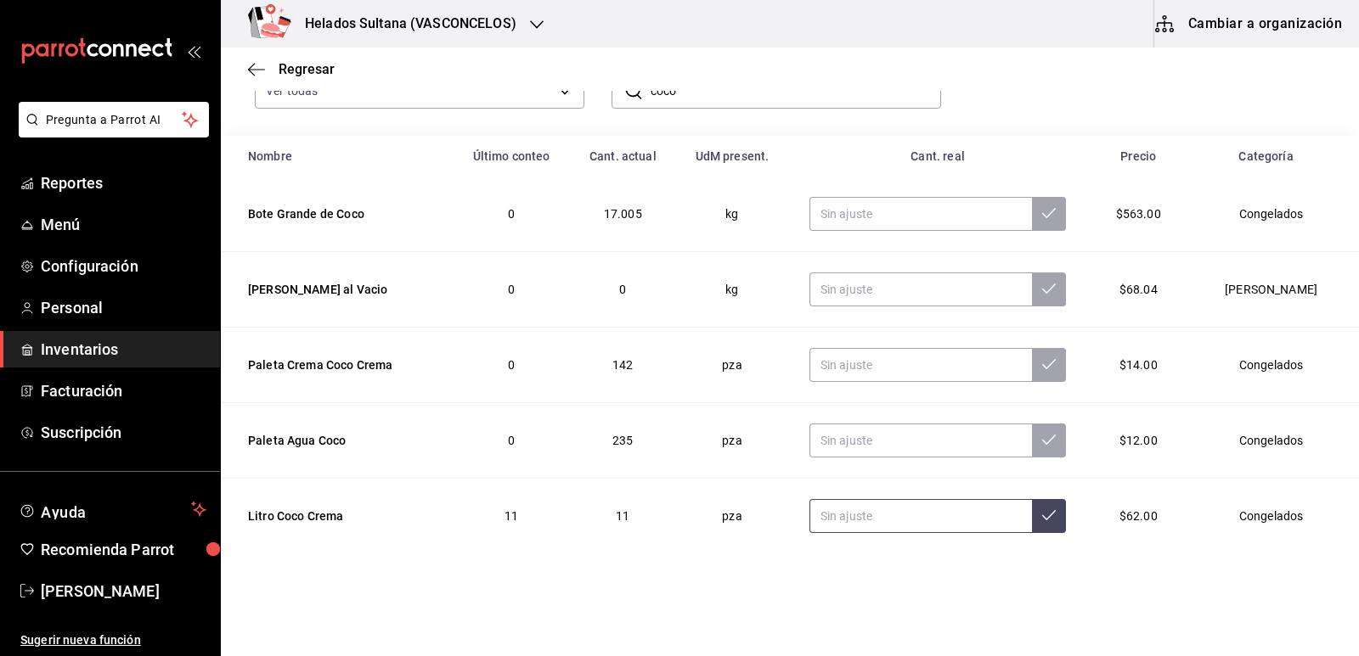
click at [922, 523] on input "text" at bounding box center [920, 516] width 223 height 34
type input "10.00"
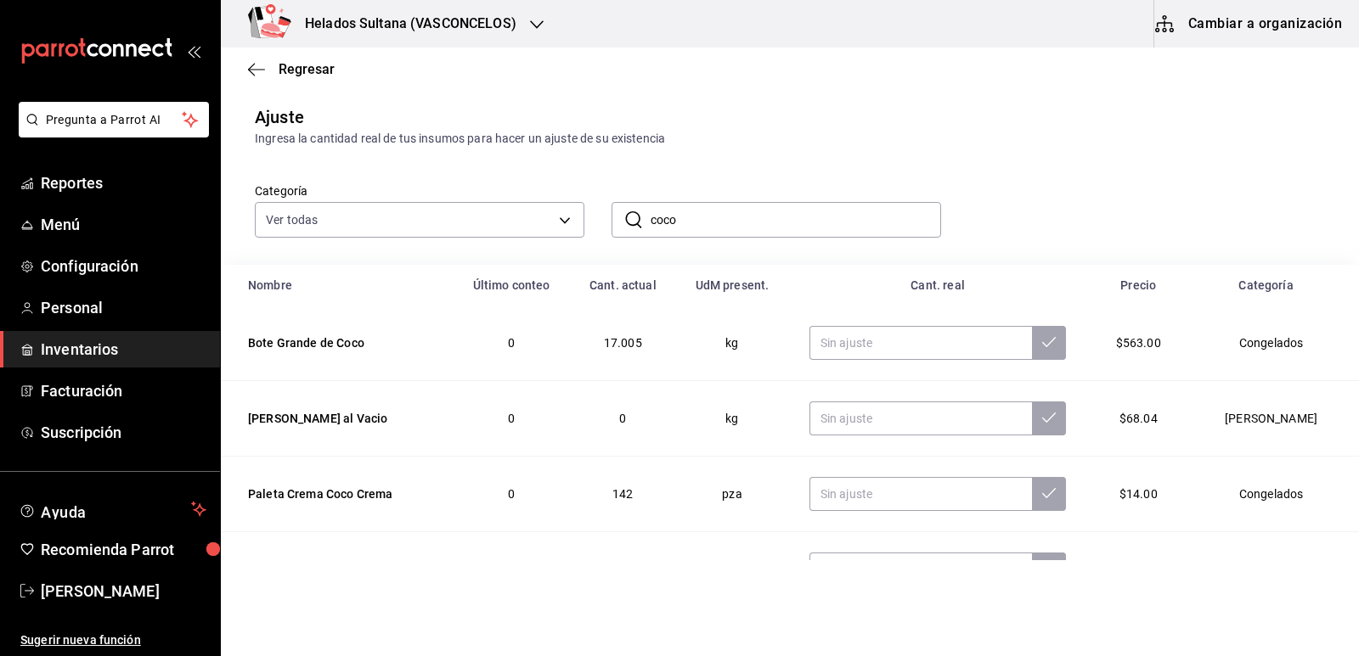
scroll to position [0, 0]
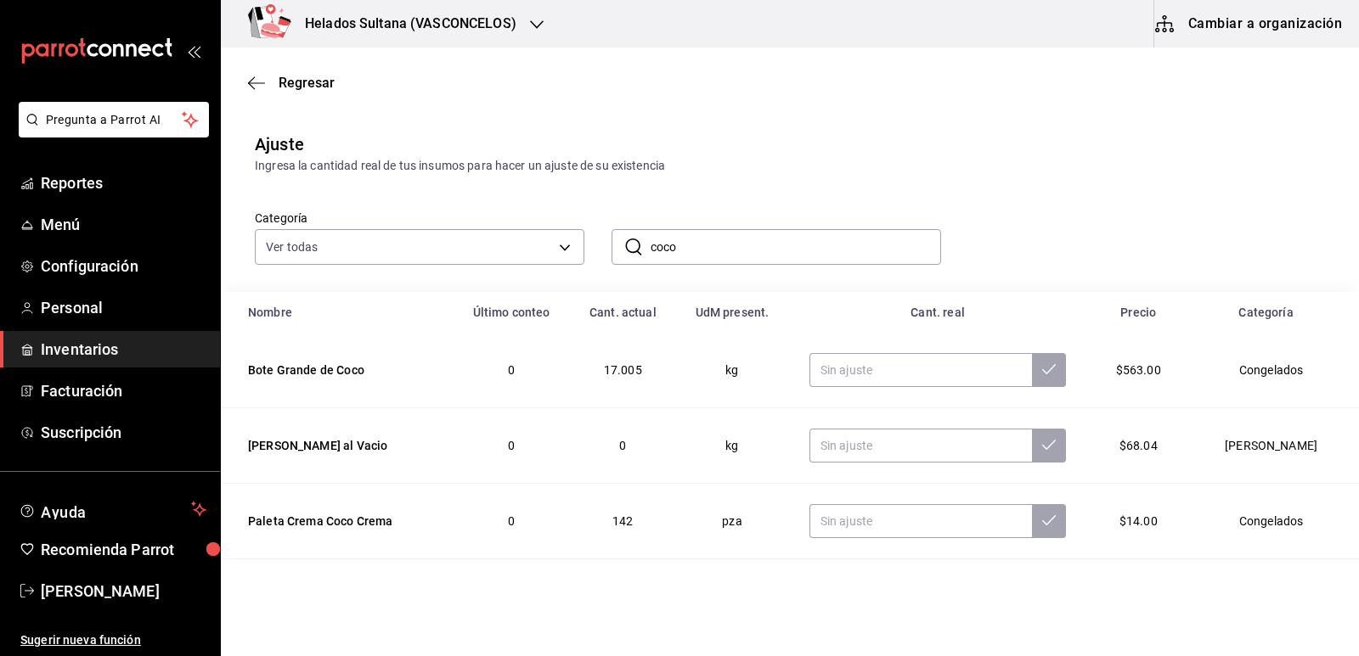
click at [82, 348] on span "Inventarios" at bounding box center [124, 349] width 166 height 23
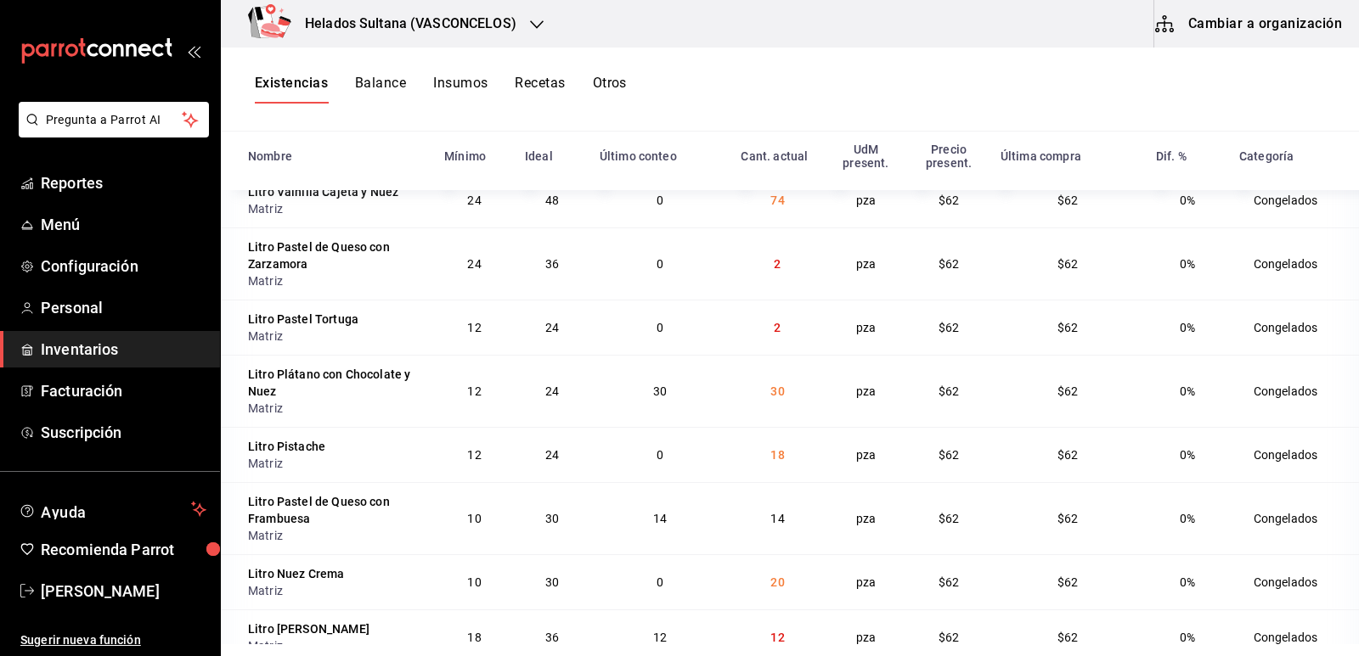
scroll to position [8497, 0]
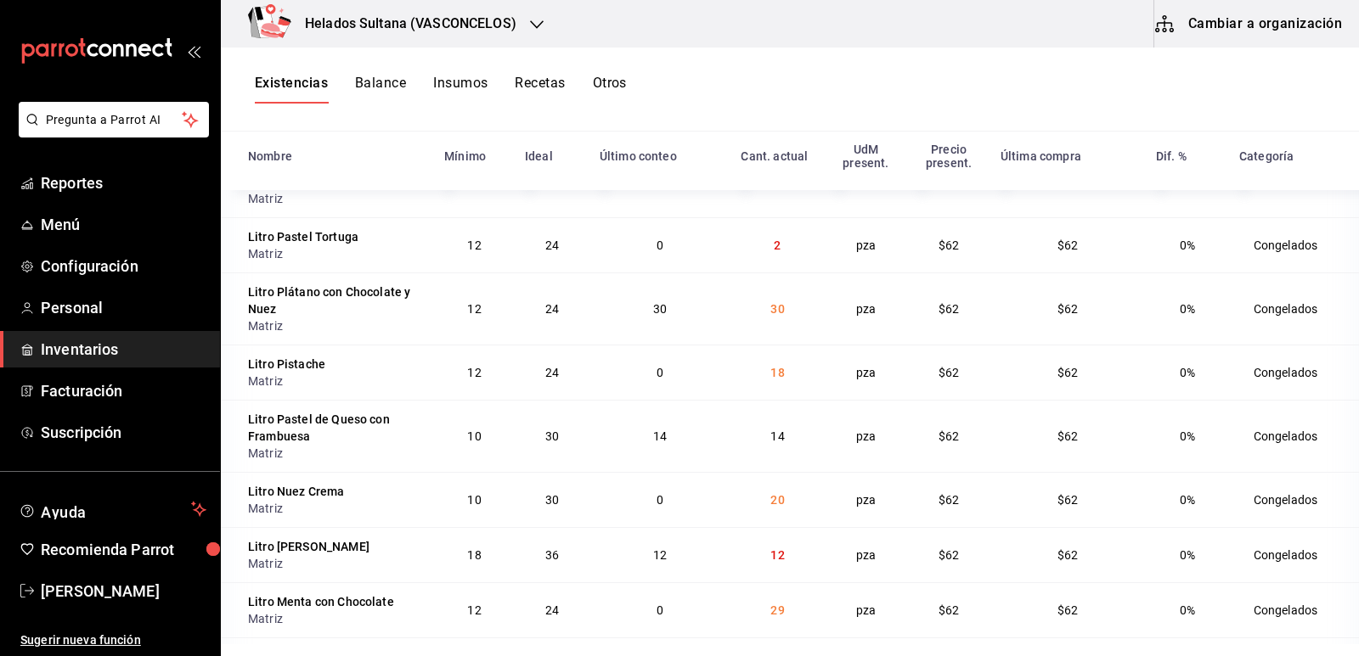
click at [765, 273] on td "2" at bounding box center [776, 244] width 93 height 55
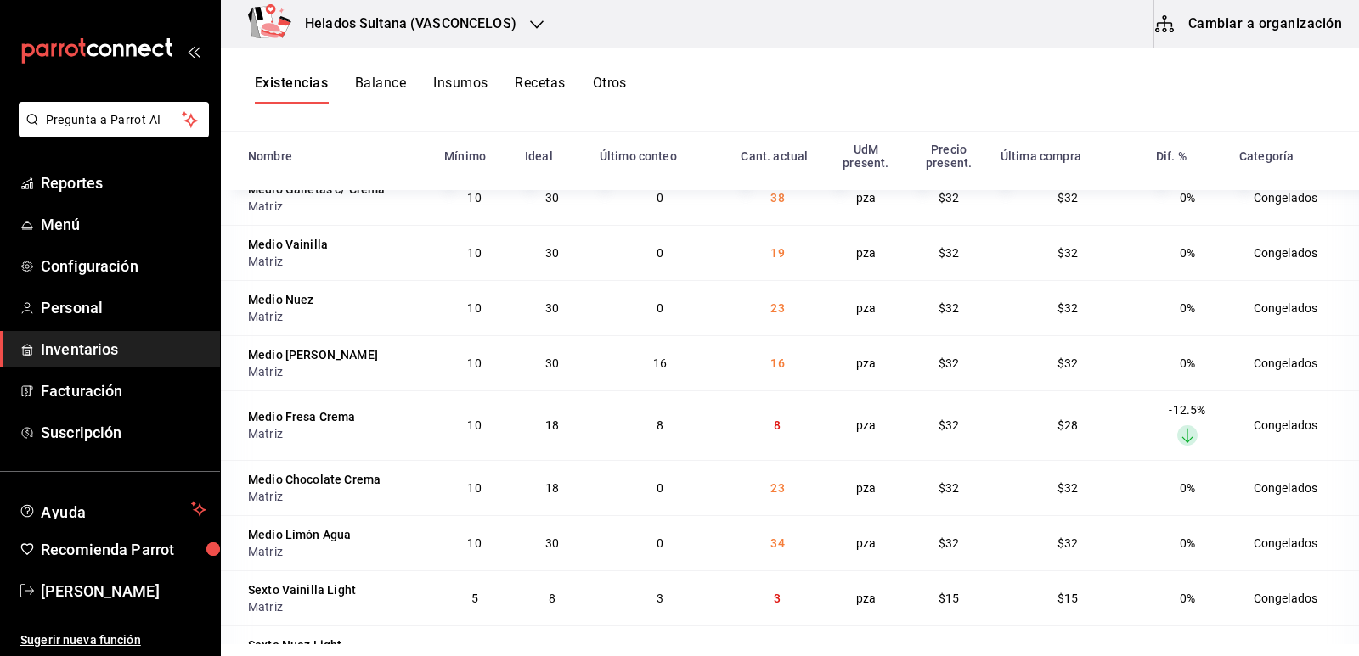
scroll to position [10351, 0]
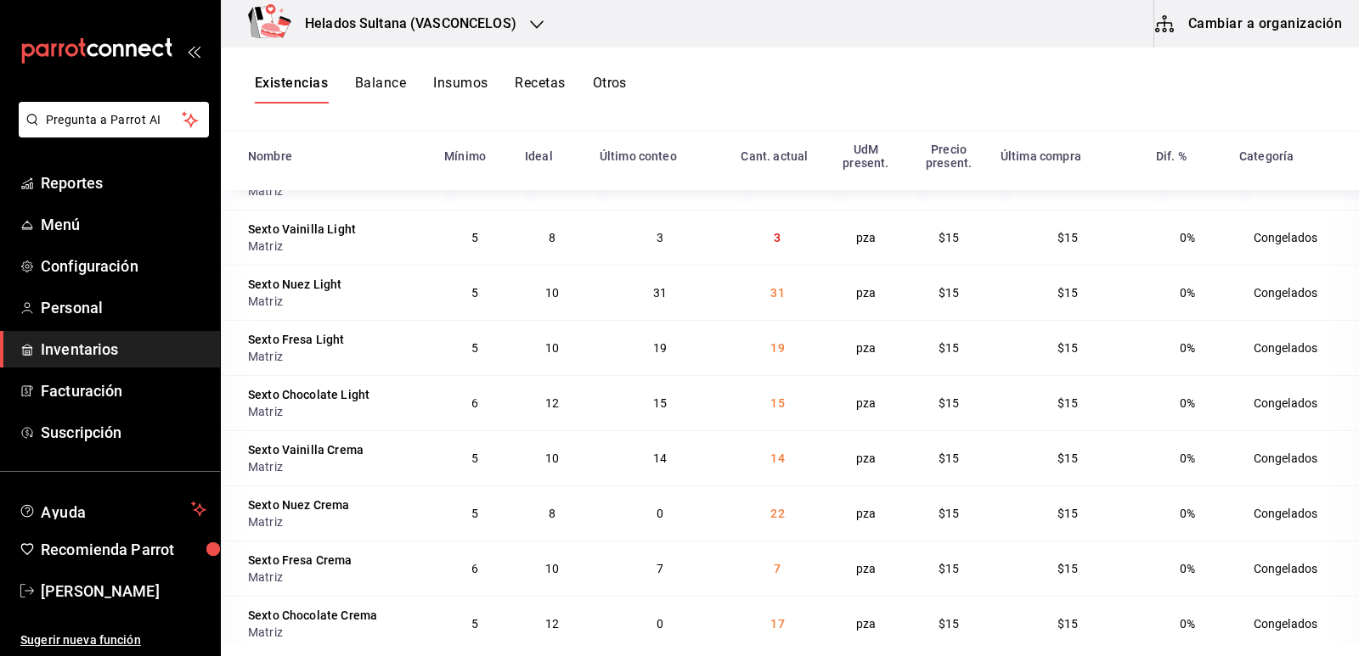
click at [385, 130] on div "Existencias Balance Insumos Recetas Otros" at bounding box center [790, 90] width 1138 height 84
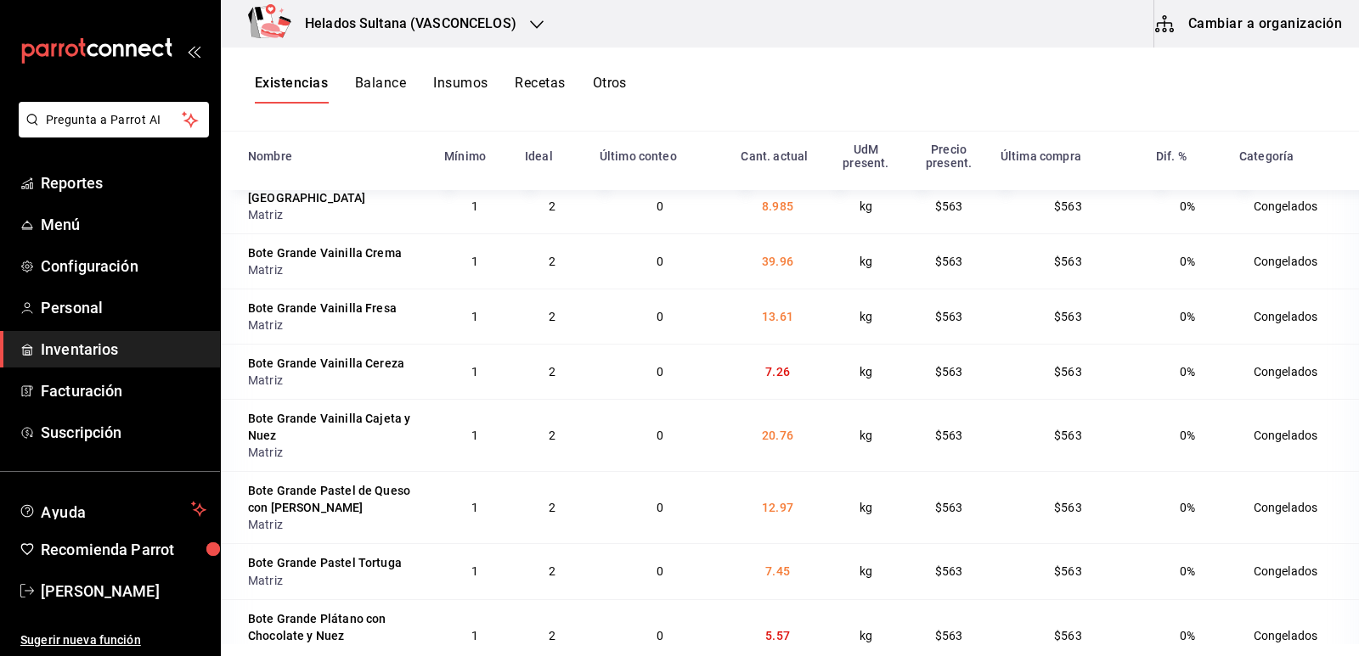
scroll to position [6021, 0]
